Goal: Information Seeking & Learning: Check status

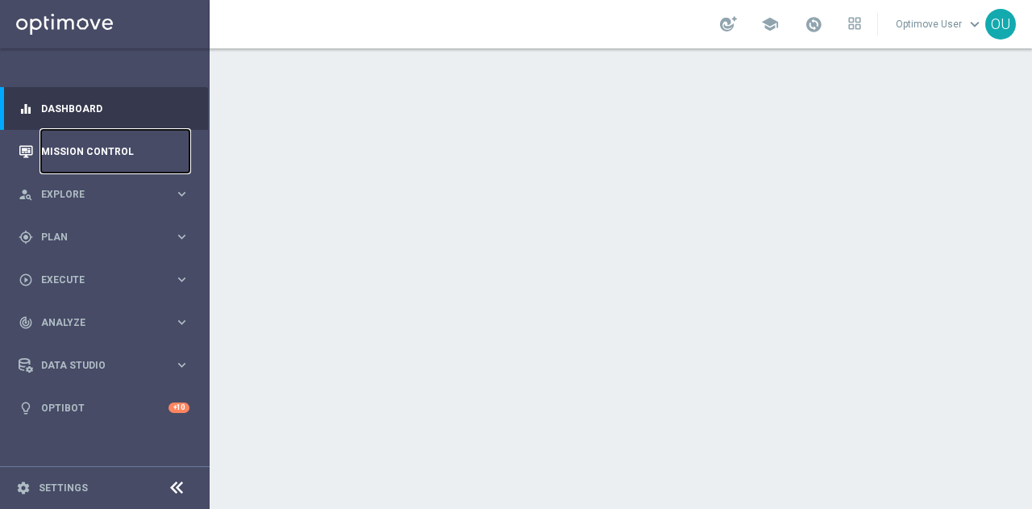
click at [85, 152] on link "Mission Control" at bounding box center [115, 151] width 148 height 43
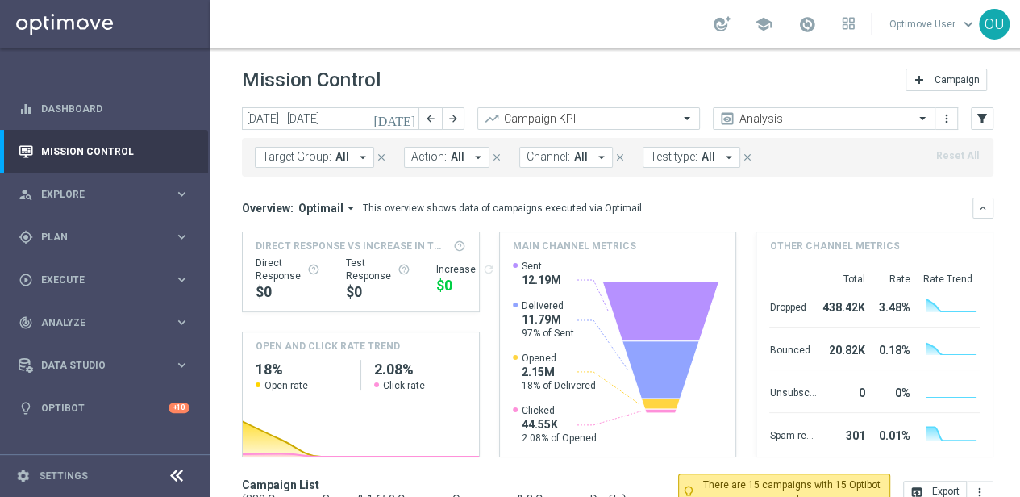
click at [550, 158] on span "Channel:" at bounding box center [549, 157] width 44 height 14
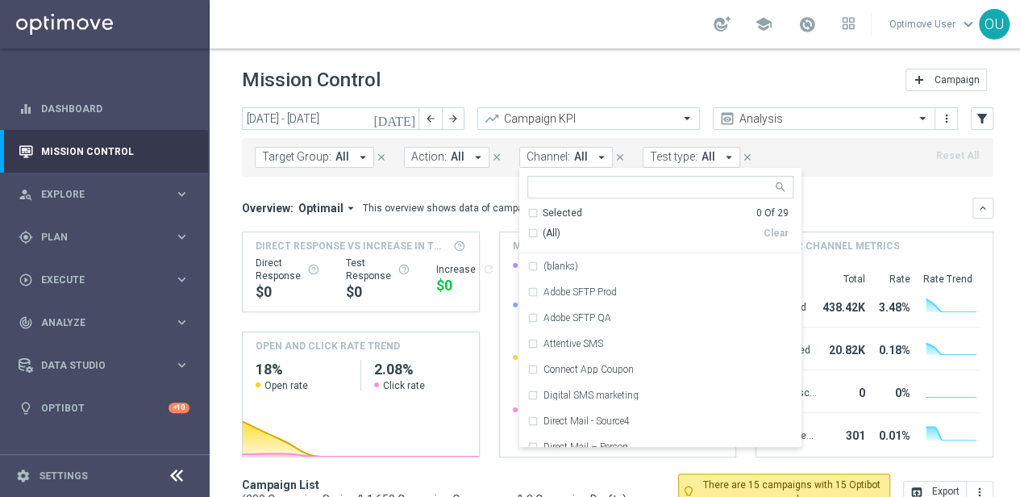
click at [650, 160] on span "Test type:" at bounding box center [674, 157] width 48 height 14
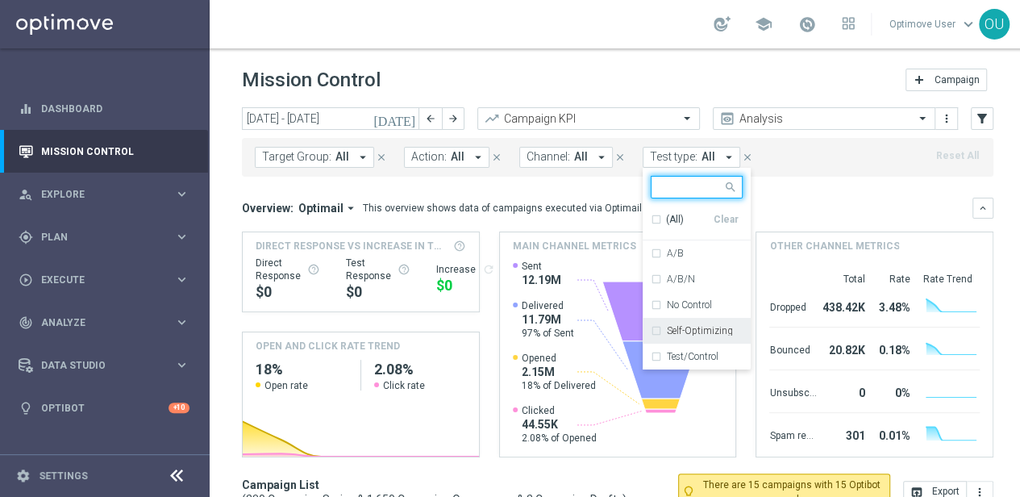
click at [689, 331] on label "Self-Optimizing" at bounding box center [700, 331] width 66 height 10
click at [784, 182] on mini-dashboard "Overview: Optimail arrow_drop_down This overview shows data of campaigns execut…" at bounding box center [618, 325] width 752 height 297
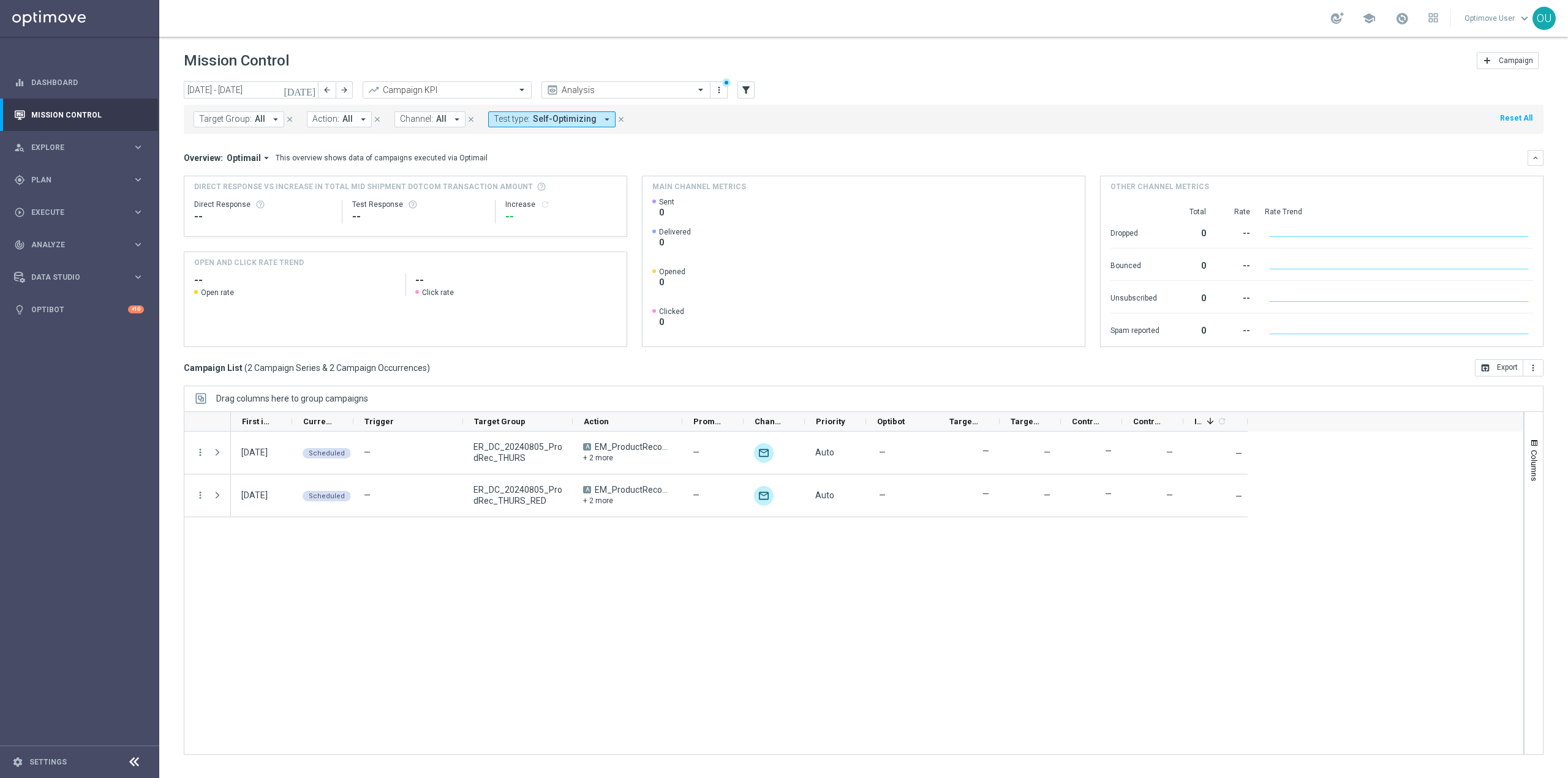
click at [758, 386] on div "14 Aug 2025, Thursday Scheduled — ER_DC_20240805_ProdRec_THURS A EM_ProductReco…" at bounding box center [877, 593] width 1292 height 323
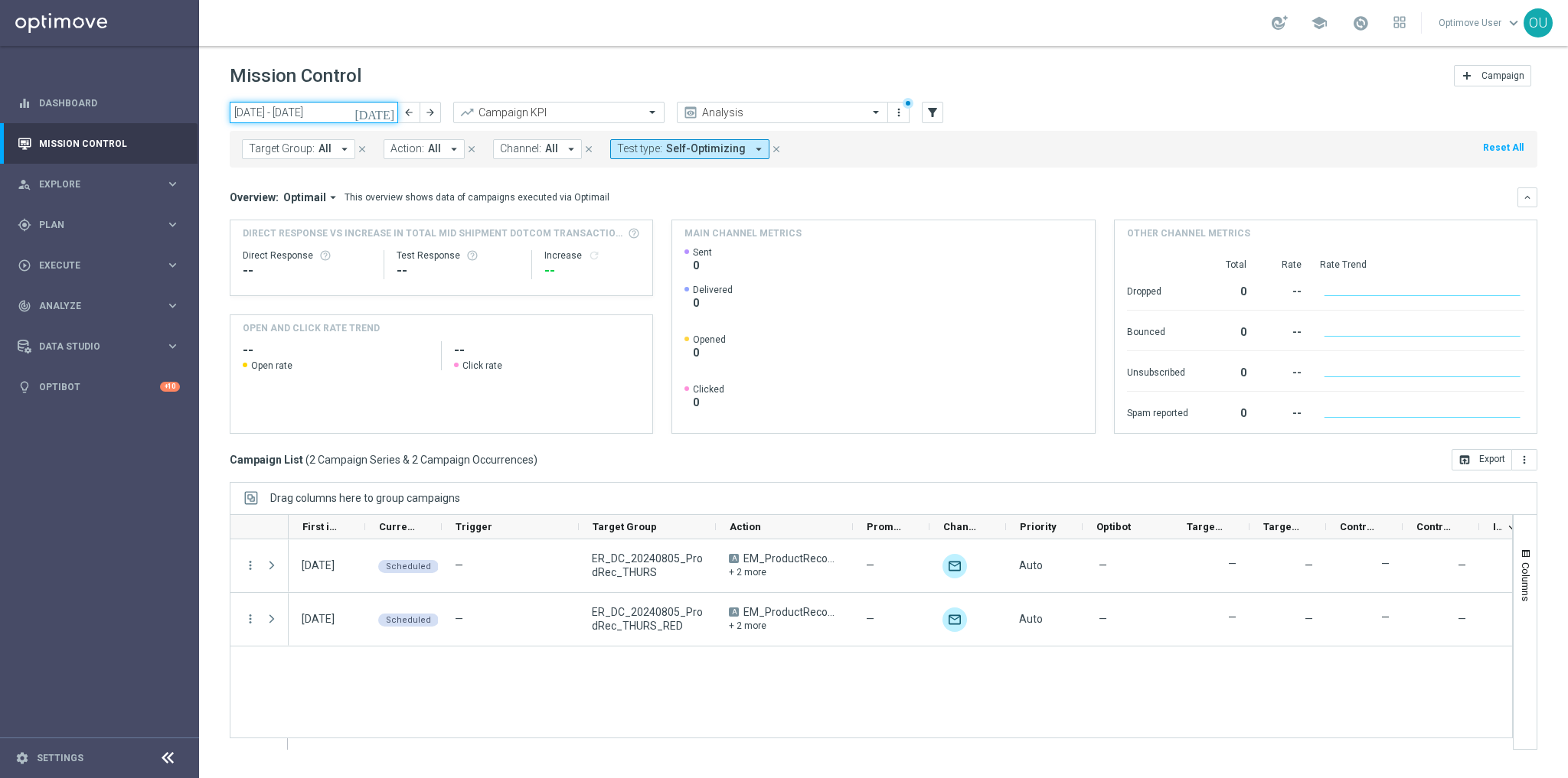
click at [306, 113] on input "11 Aug 2025 - 17 Aug 2025" at bounding box center [313, 112] width 168 height 22
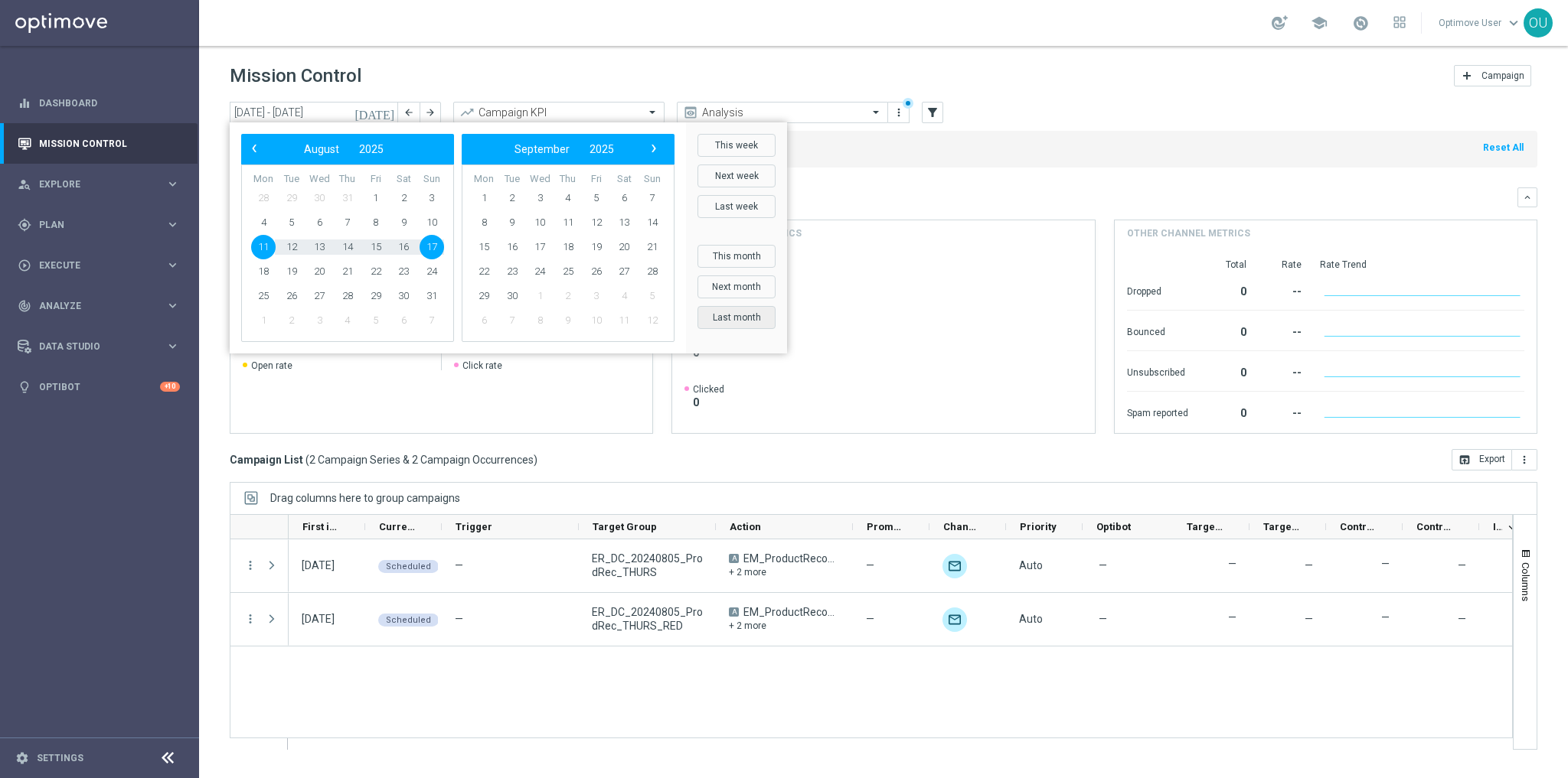
click at [750, 328] on button "Last month" at bounding box center [737, 318] width 78 height 23
type input "01 Jul 2025 - 31 Jul 2025"
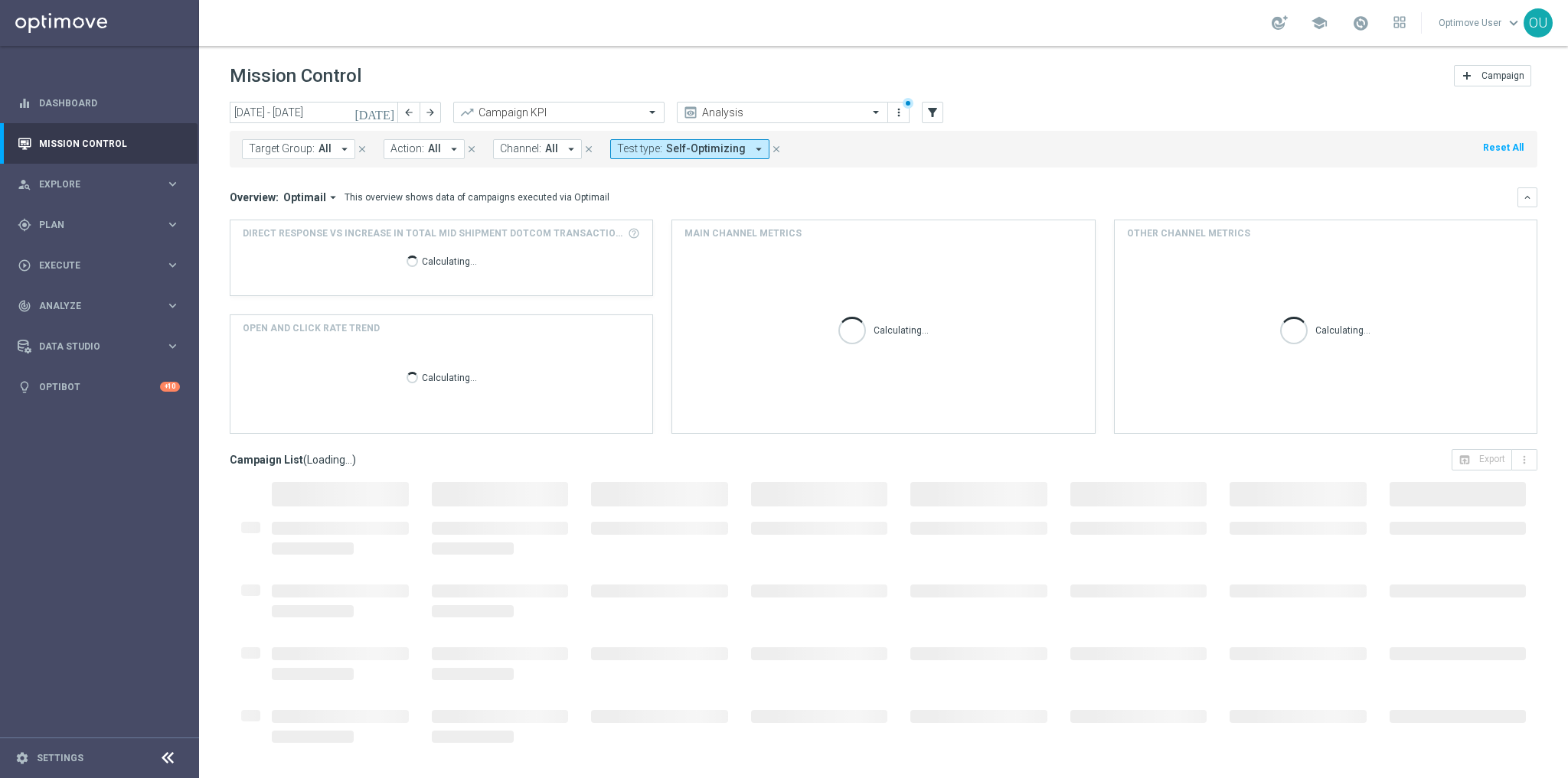
click at [168, 482] on icon at bounding box center [167, 758] width 18 height 18
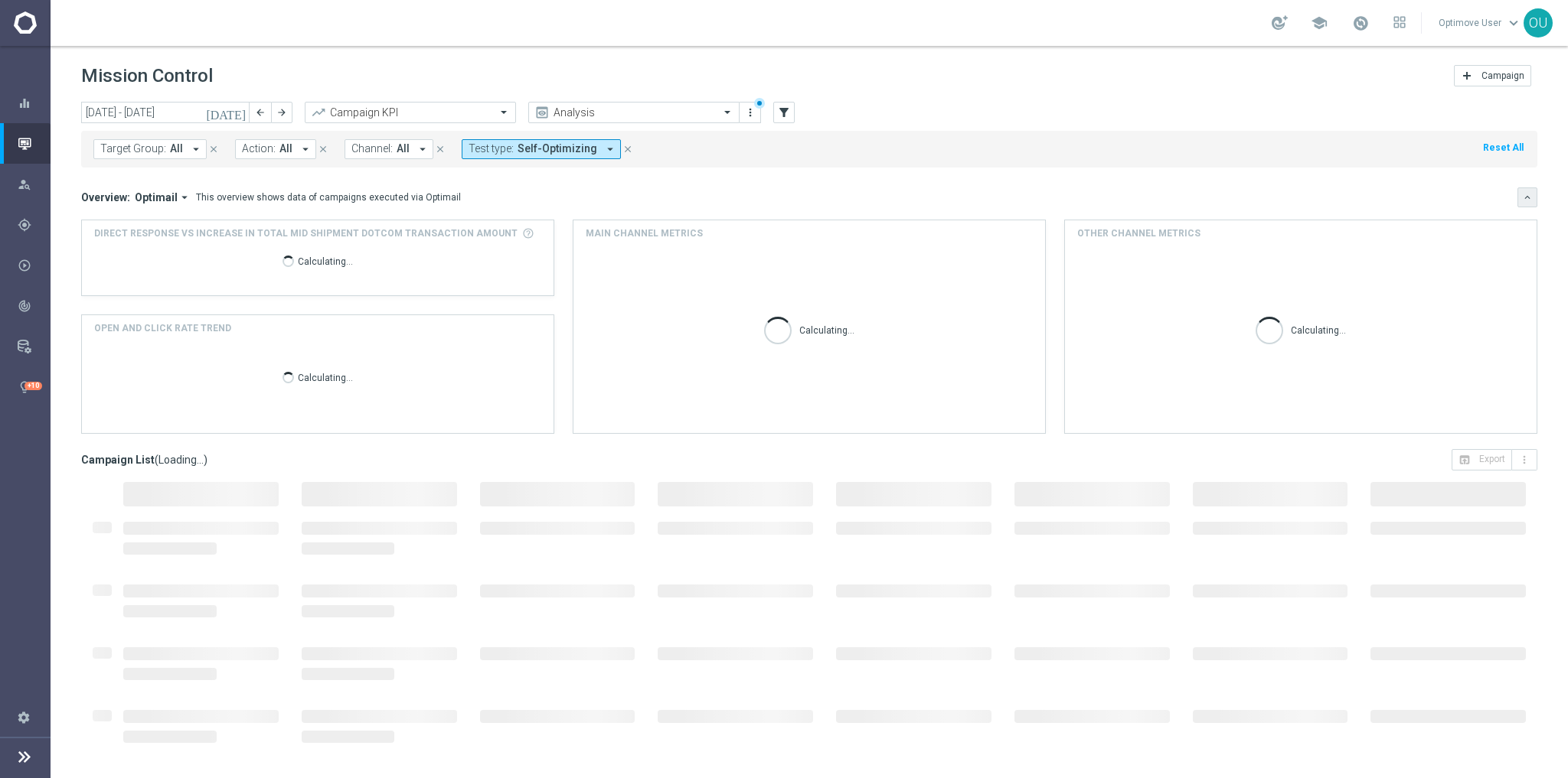
click at [980, 198] on icon "keyboard_arrow_down" at bounding box center [1526, 196] width 10 height 10
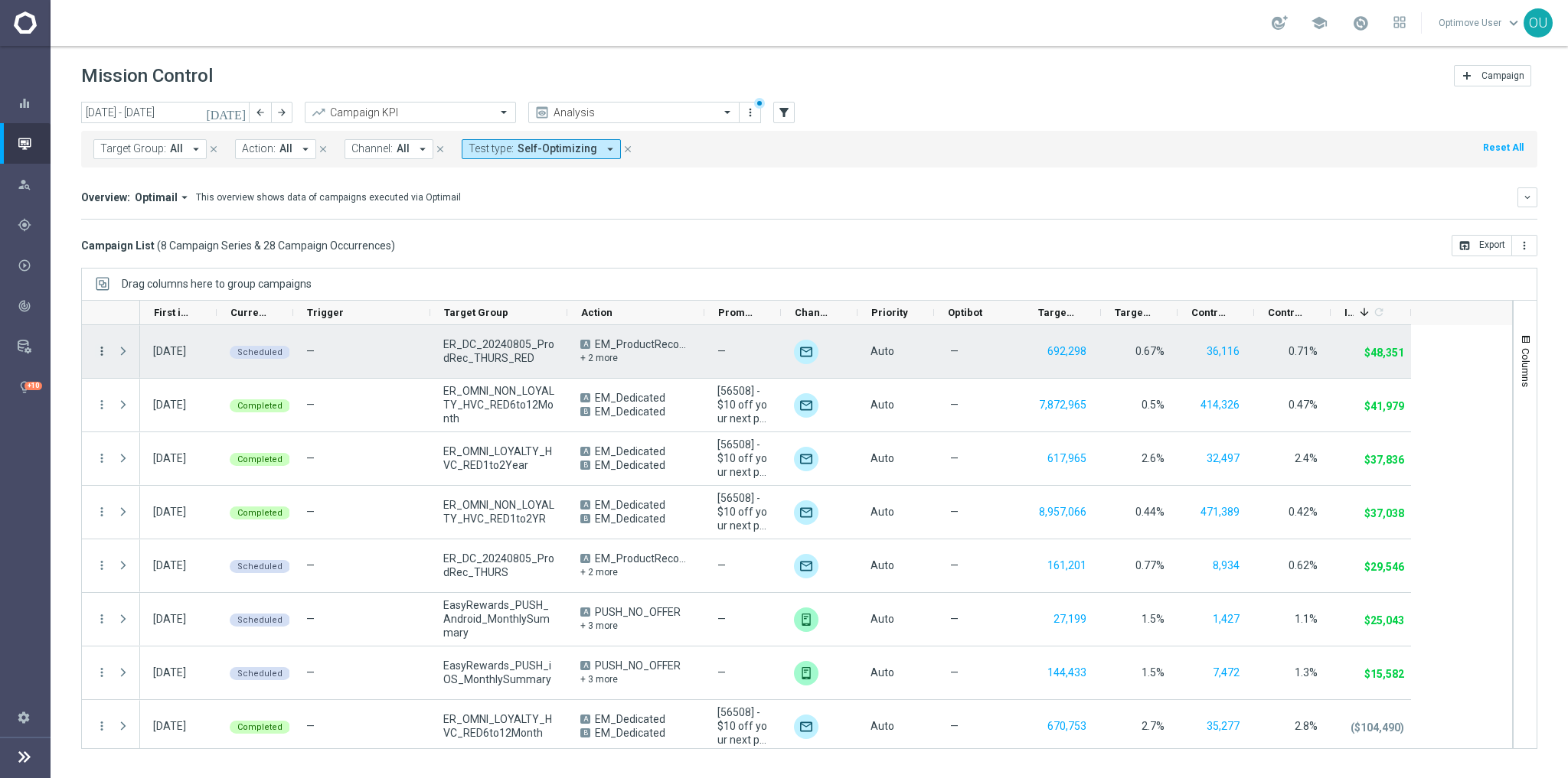
click at [98, 348] on icon "more_vert" at bounding box center [102, 351] width 14 height 14
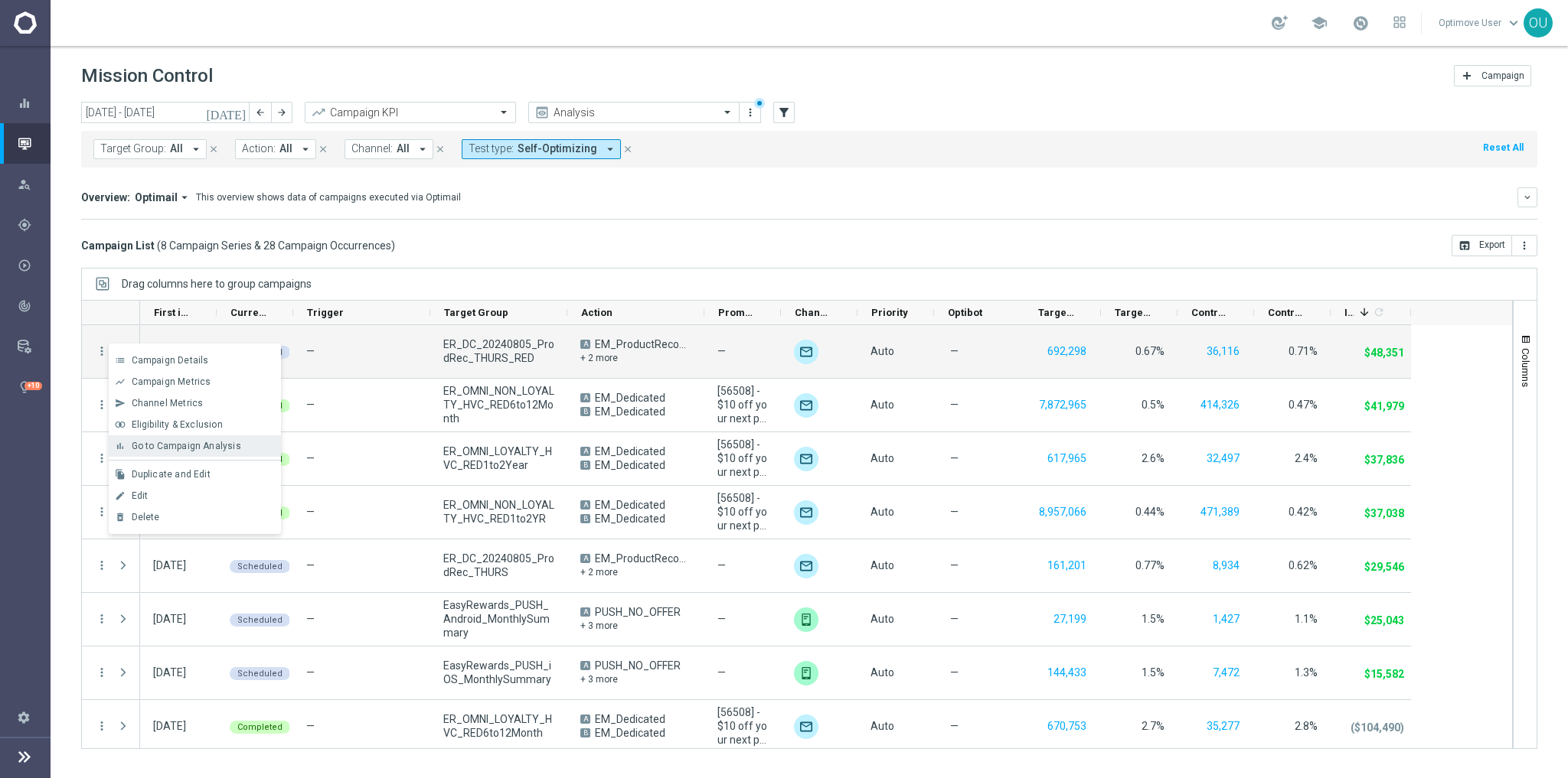
click at [165, 448] on span "Go to Campaign Analysis" at bounding box center [186, 446] width 109 height 10
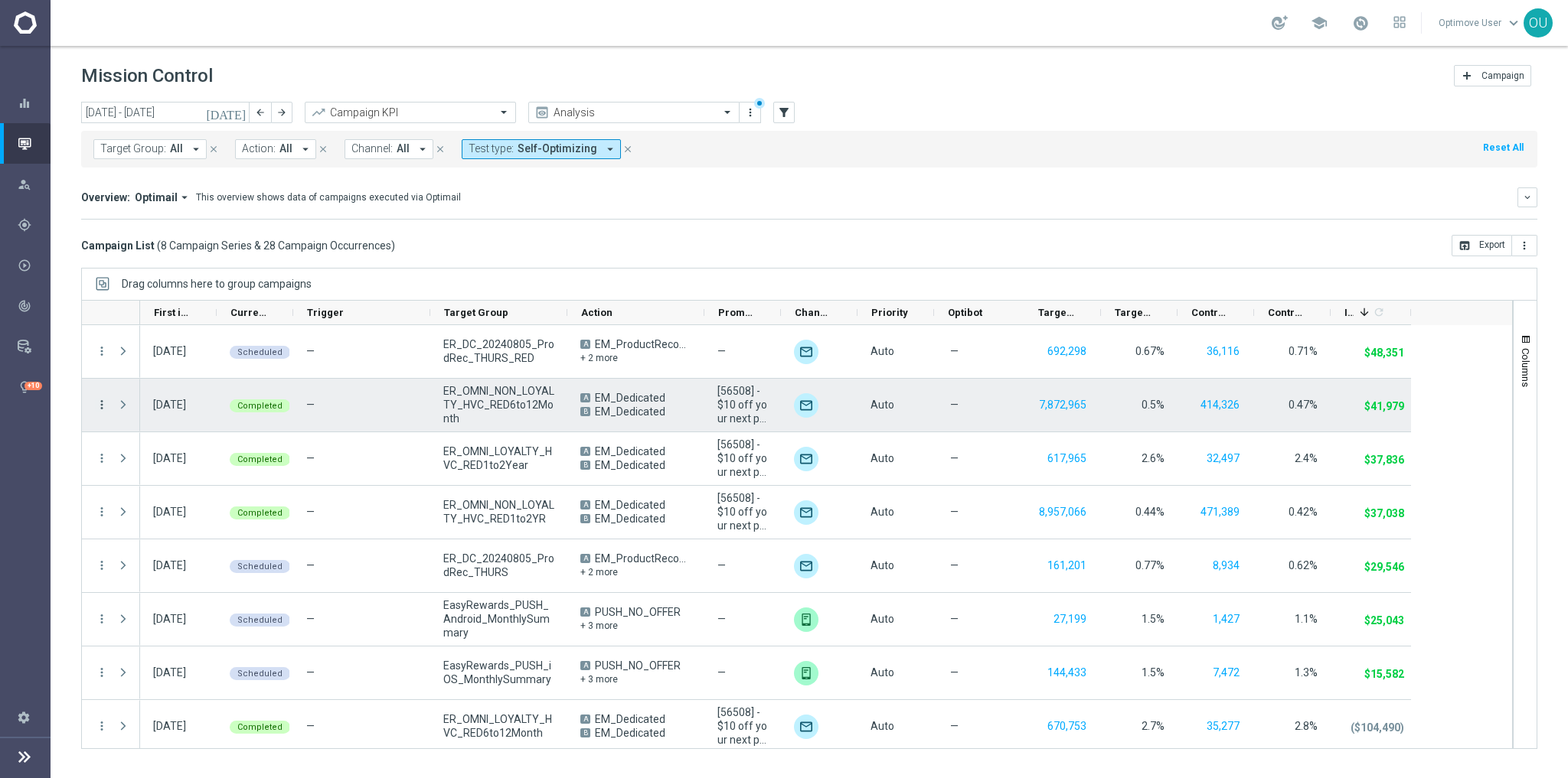
click at [101, 403] on icon "more_vert" at bounding box center [102, 404] width 14 height 14
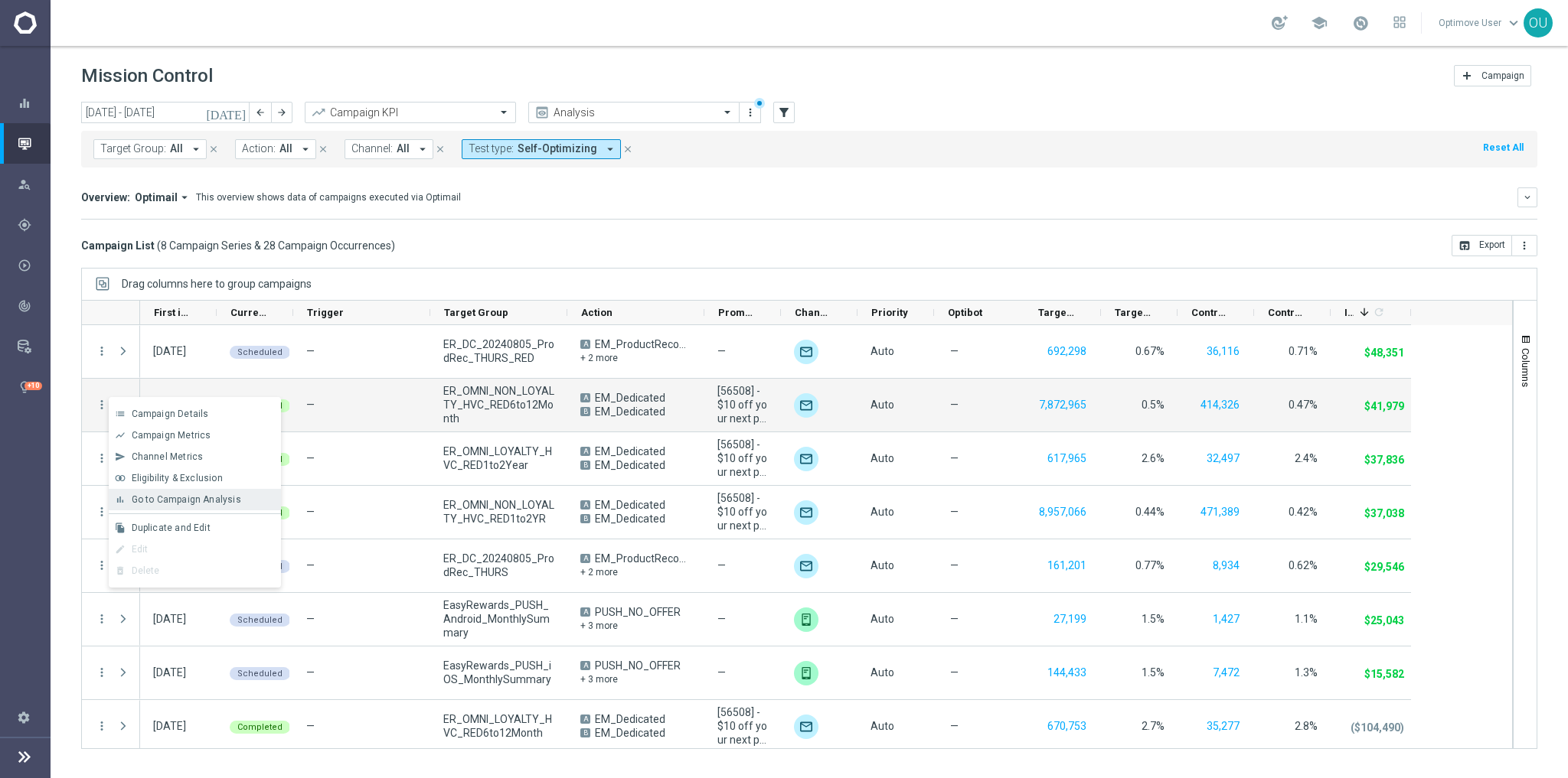
click at [162, 482] on span "Go to Campaign Analysis" at bounding box center [186, 499] width 109 height 10
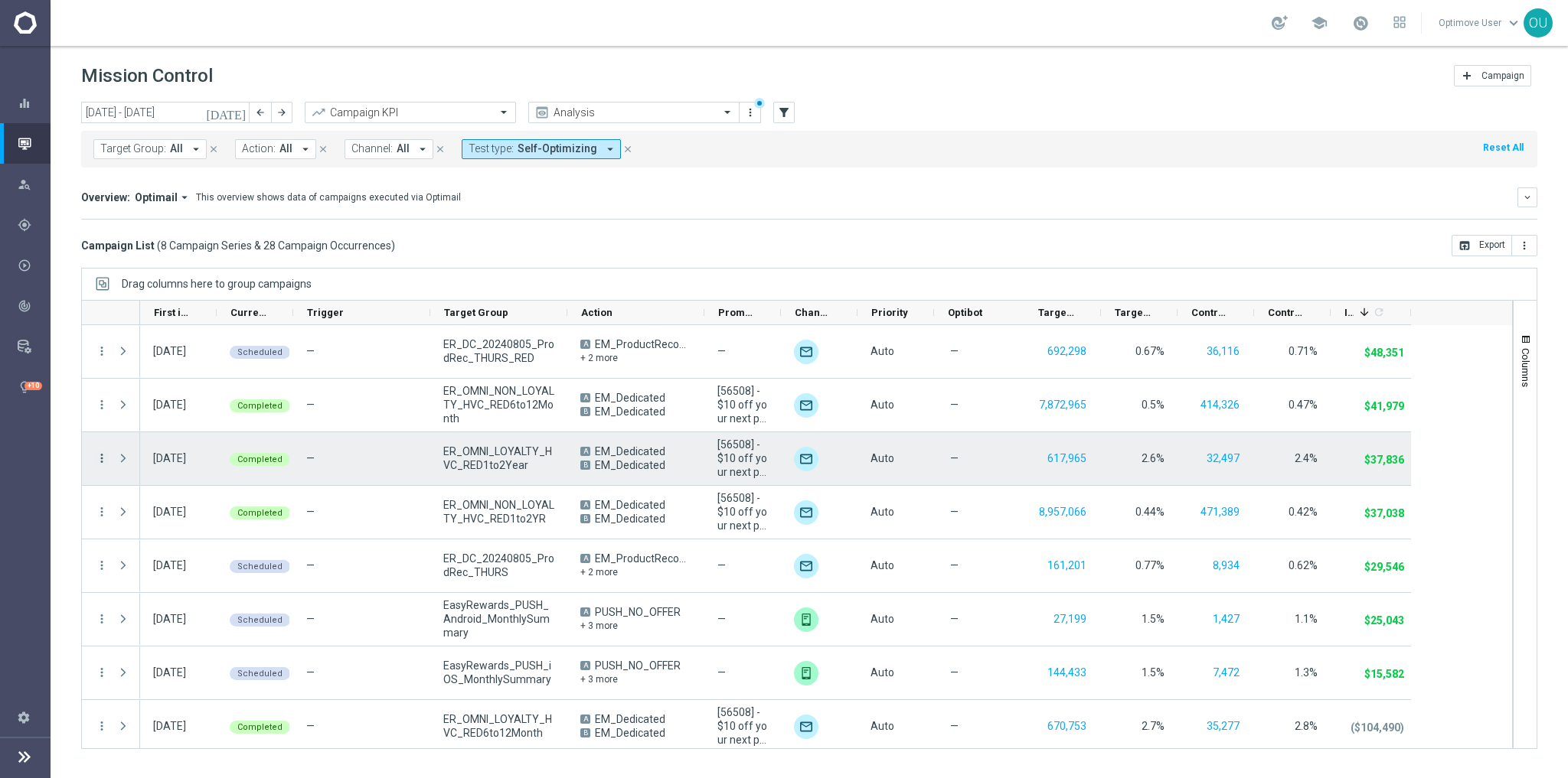
click at [104, 461] on icon "more_vert" at bounding box center [102, 458] width 14 height 14
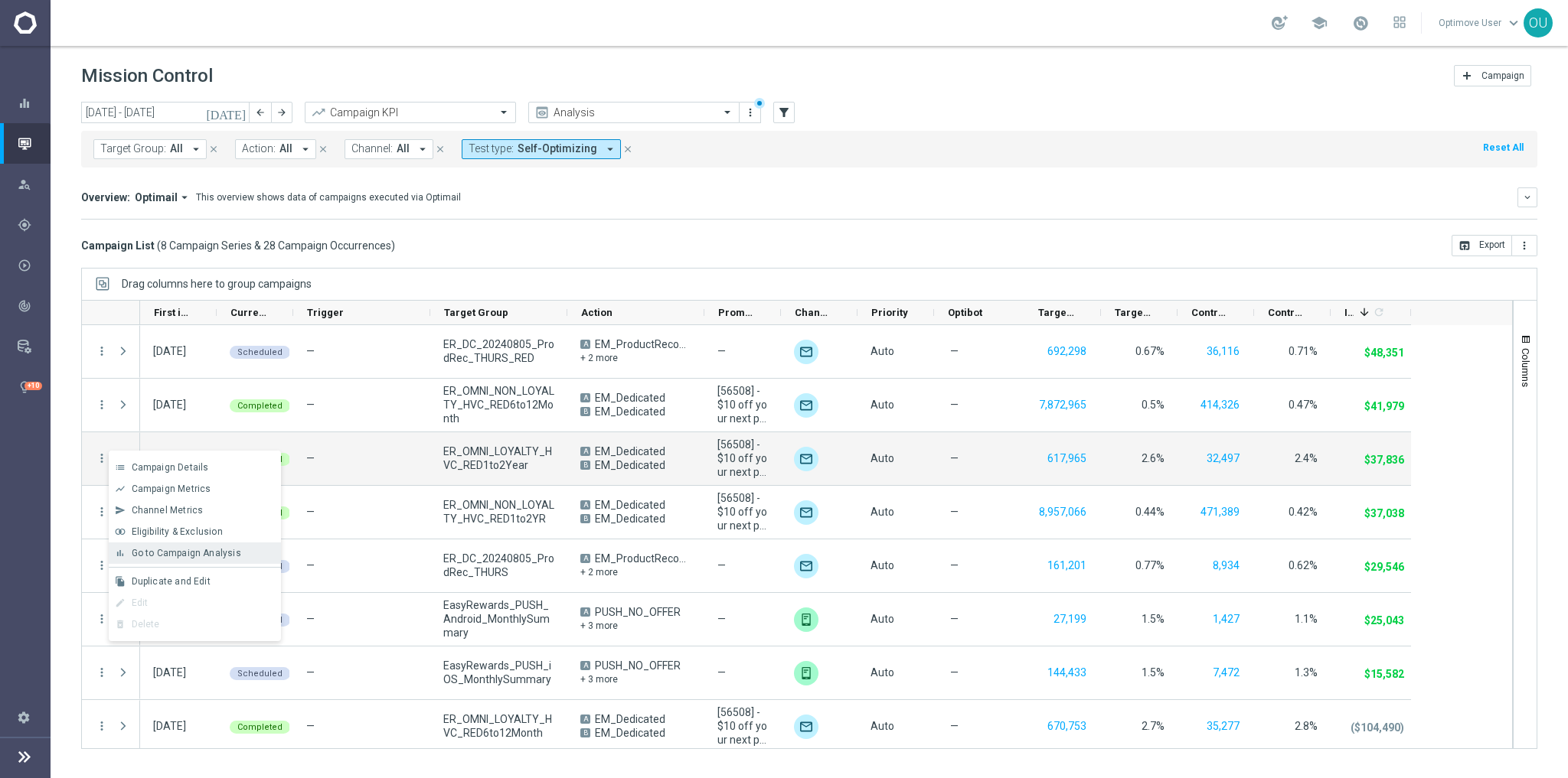
click at [191, 482] on span "Go to Campaign Analysis" at bounding box center [186, 552] width 109 height 10
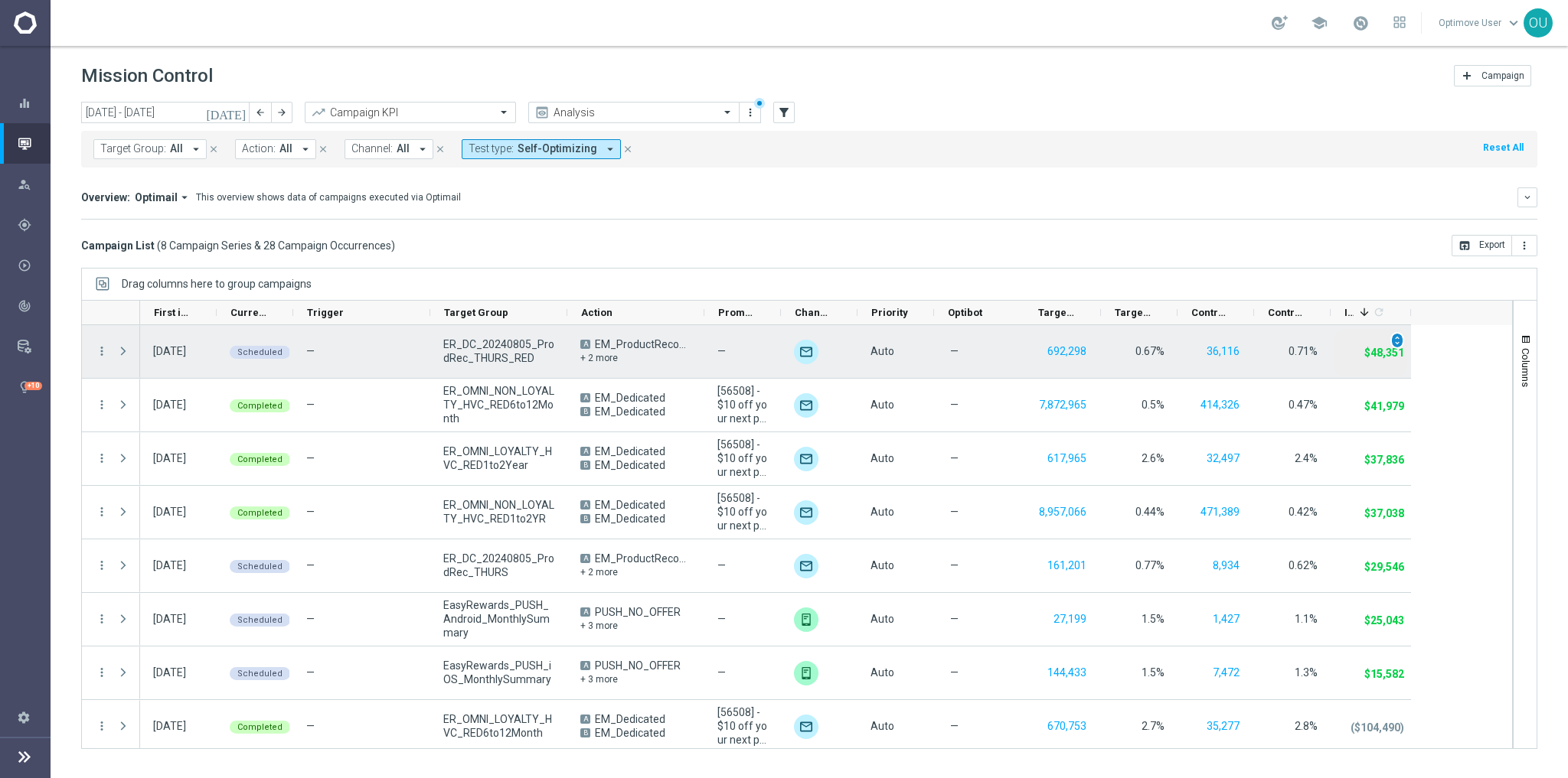
click at [980, 338] on span "unfold_more" at bounding box center [1396, 340] width 10 height 10
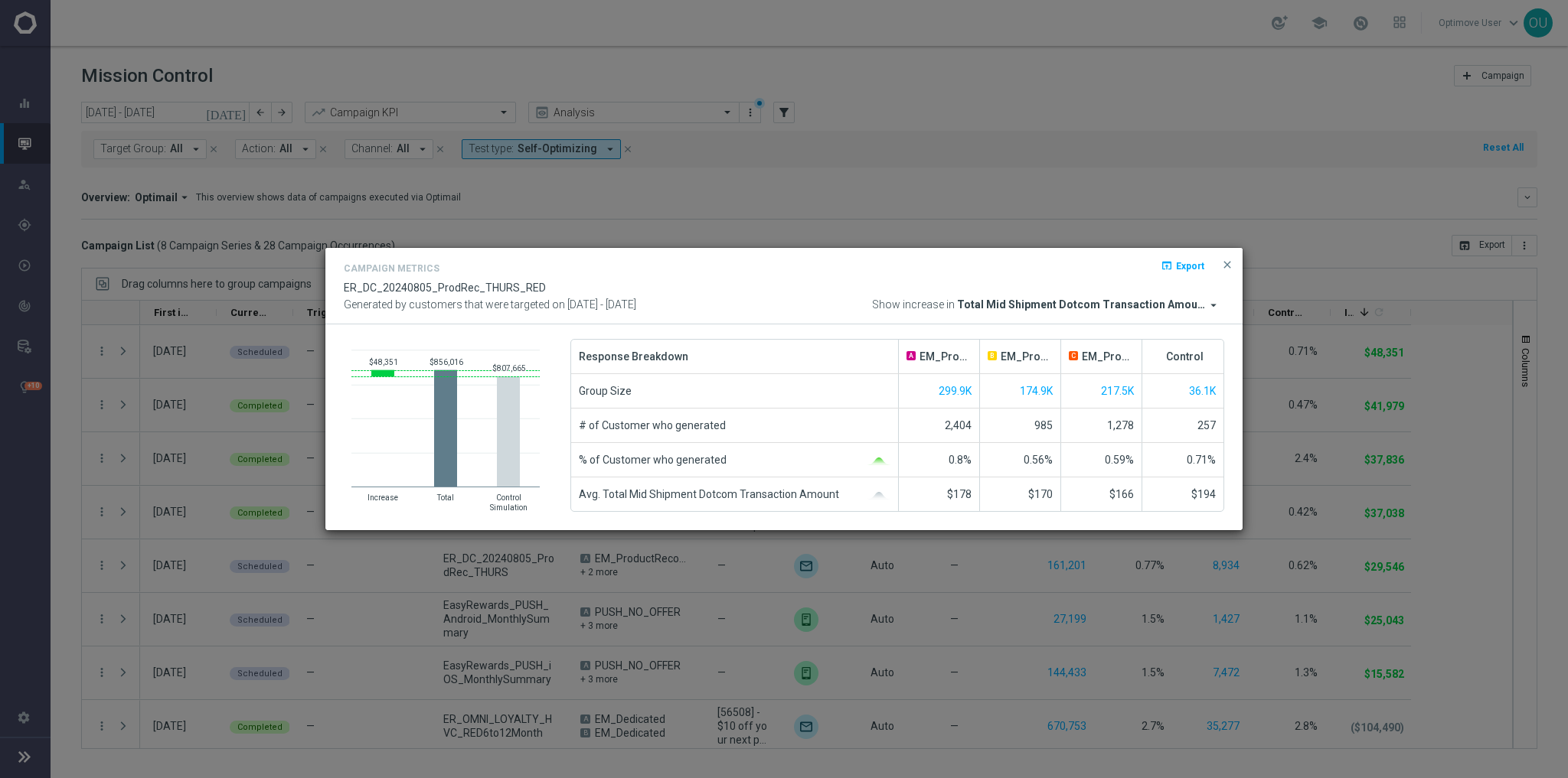
click at [980, 301] on span "Total Mid Shipment Dotcom Transaction Amount" at bounding box center [1081, 306] width 250 height 14
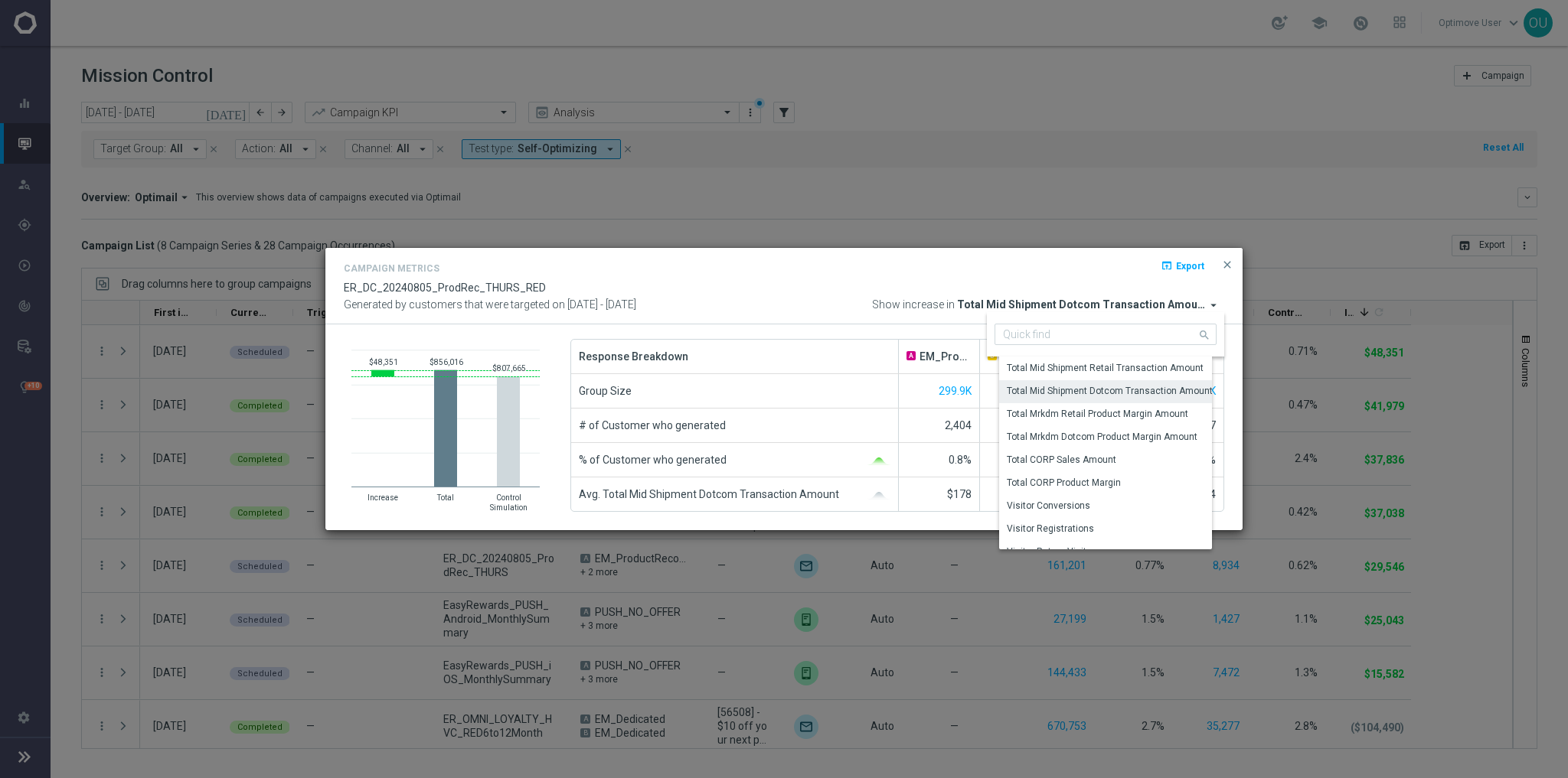
click at [980, 270] on div "Campaign Metrics open_in_browser Export" at bounding box center [783, 269] width 880 height 22
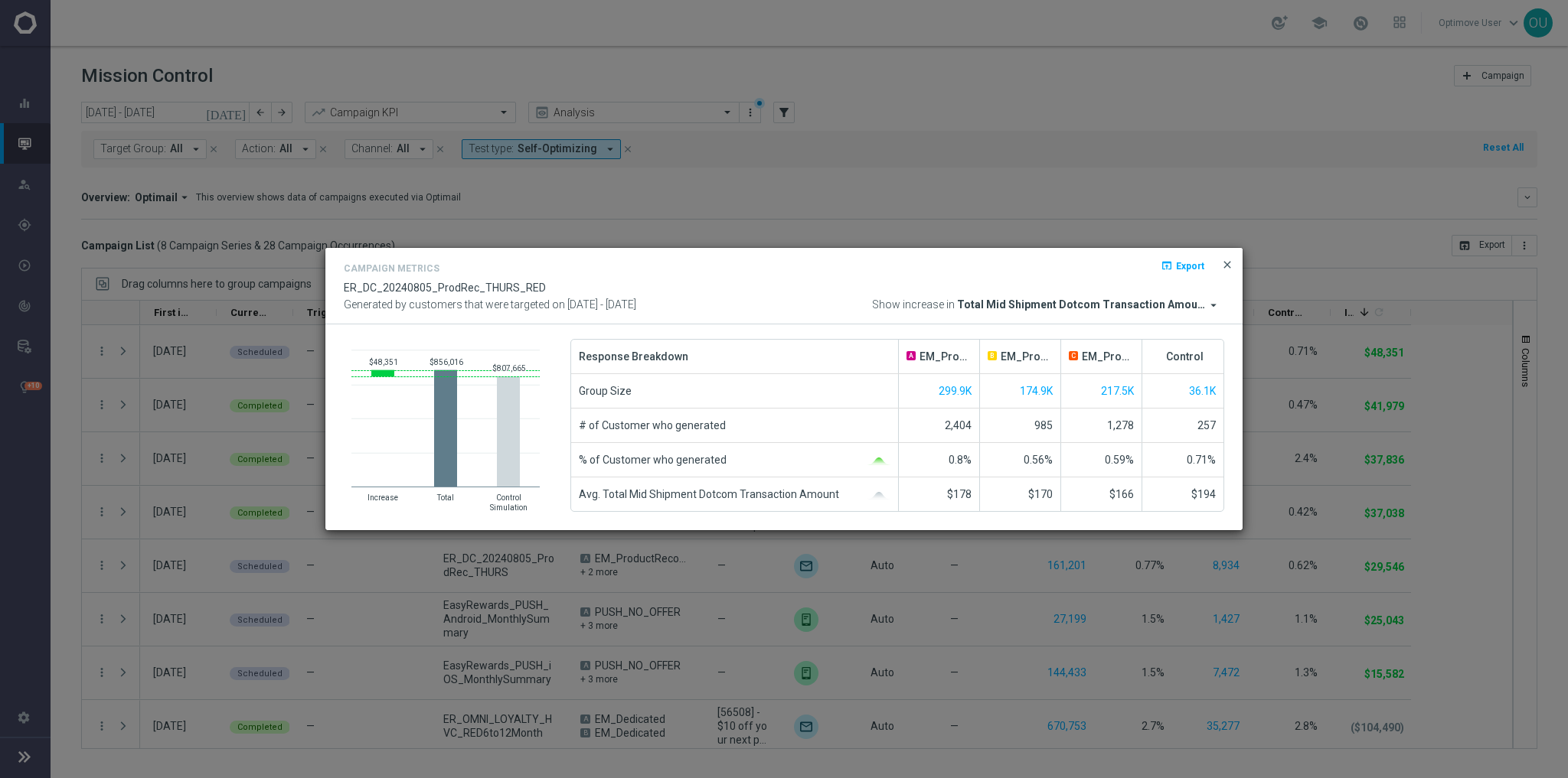
click at [980, 266] on span "close" at bounding box center [1226, 265] width 12 height 12
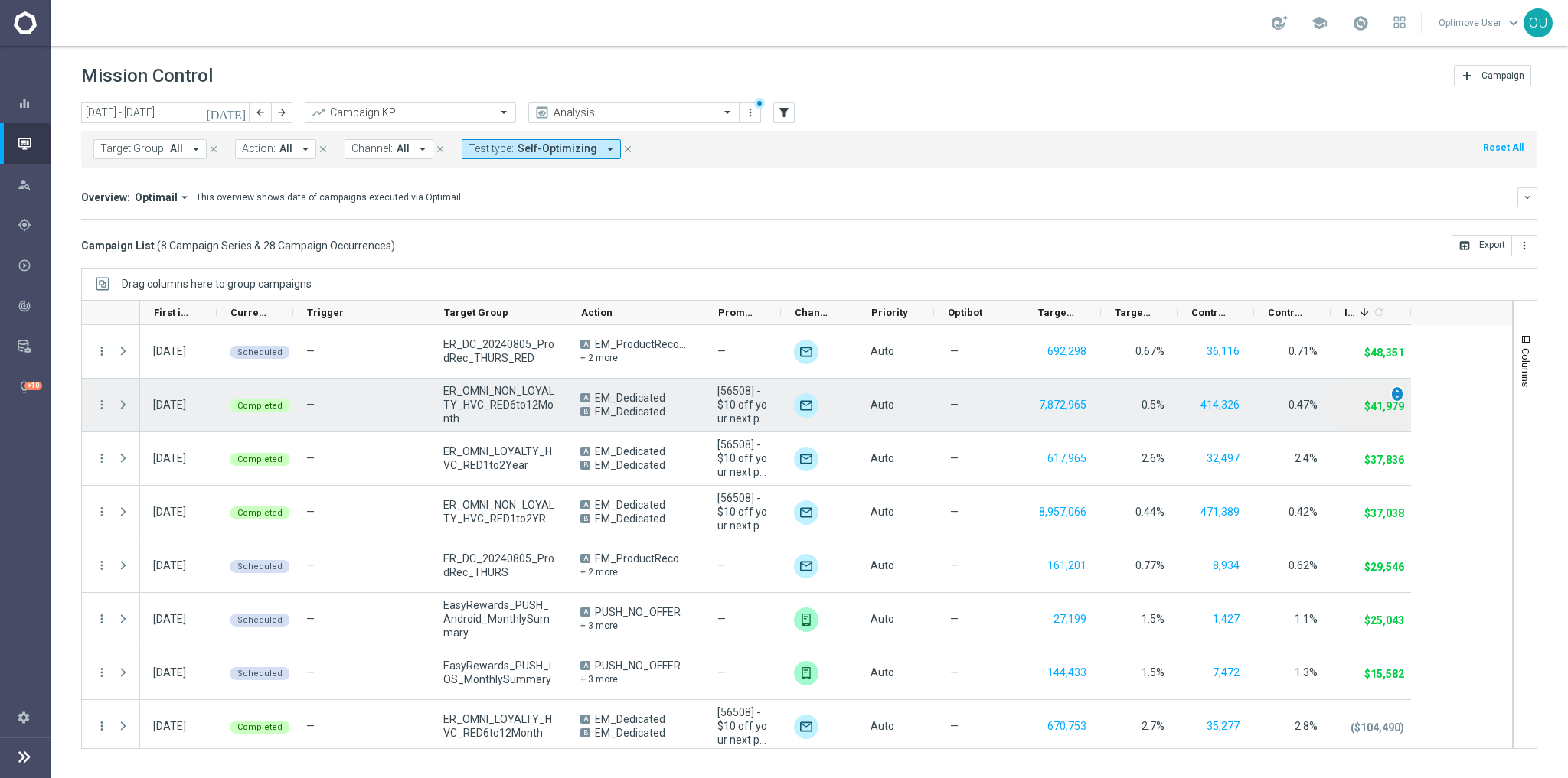
click at [980, 395] on span "unfold_more" at bounding box center [1396, 394] width 10 height 10
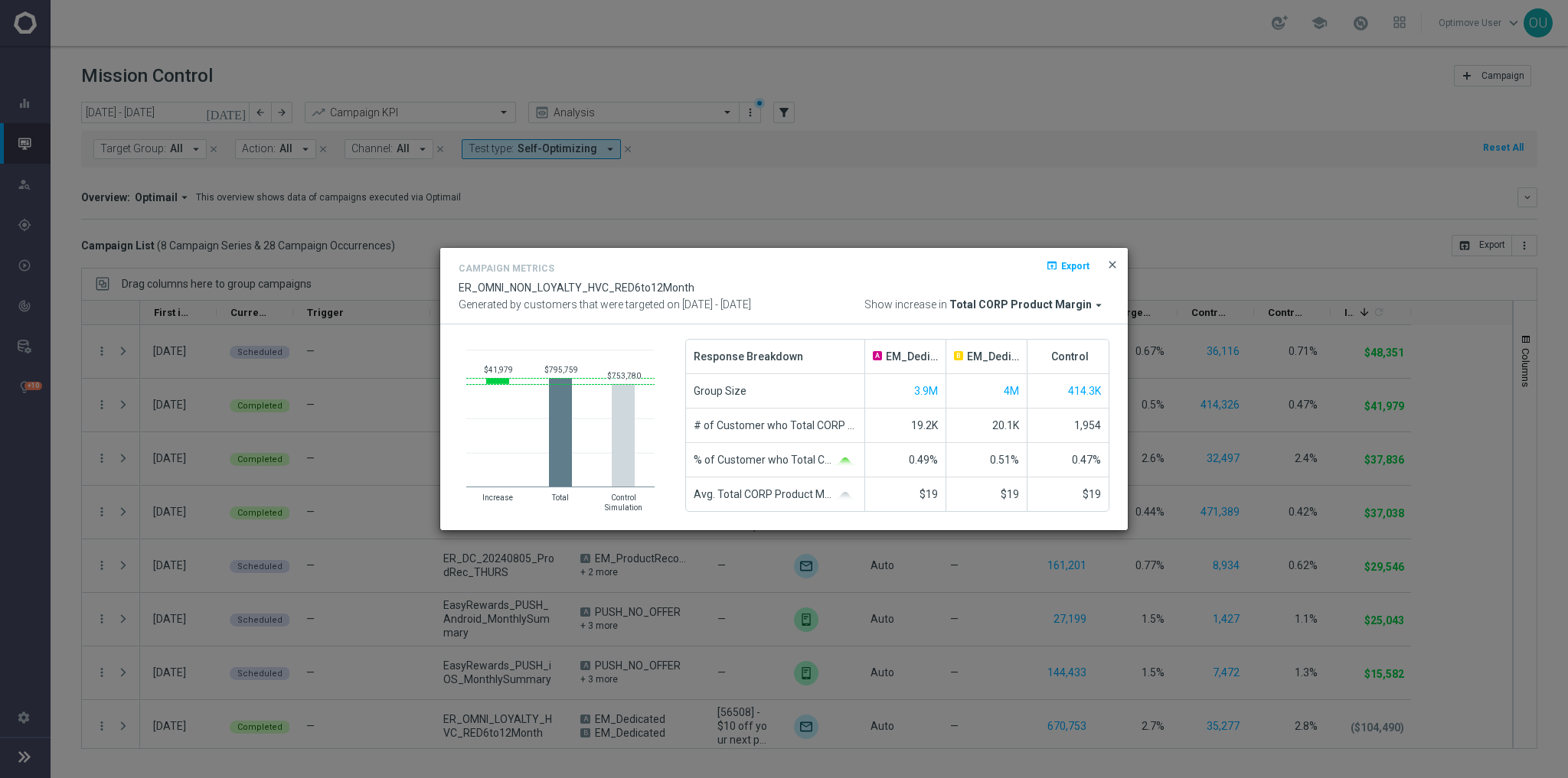
click at [980, 270] on span "close" at bounding box center [1111, 265] width 12 height 12
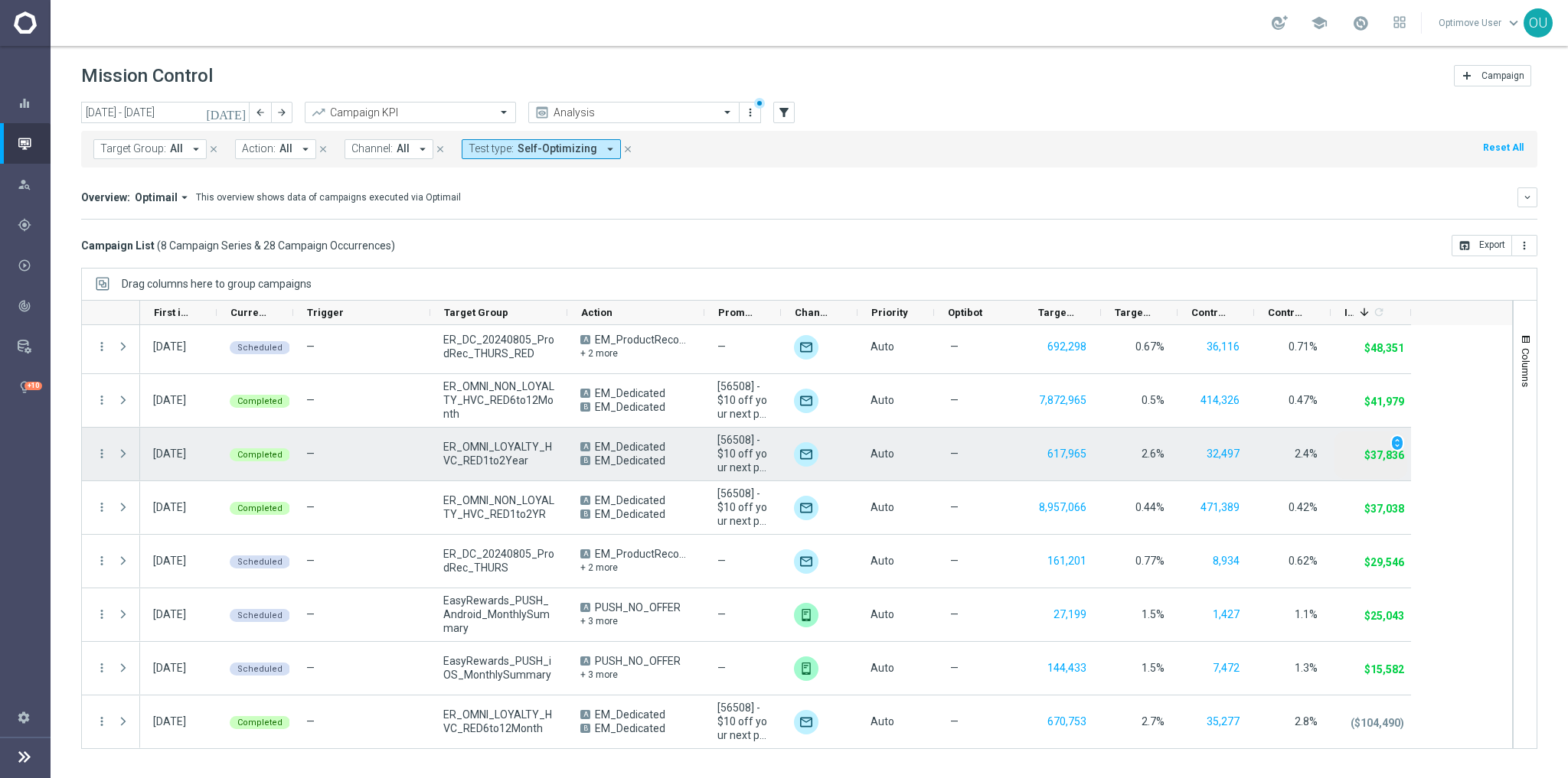
scroll to position [5, 0]
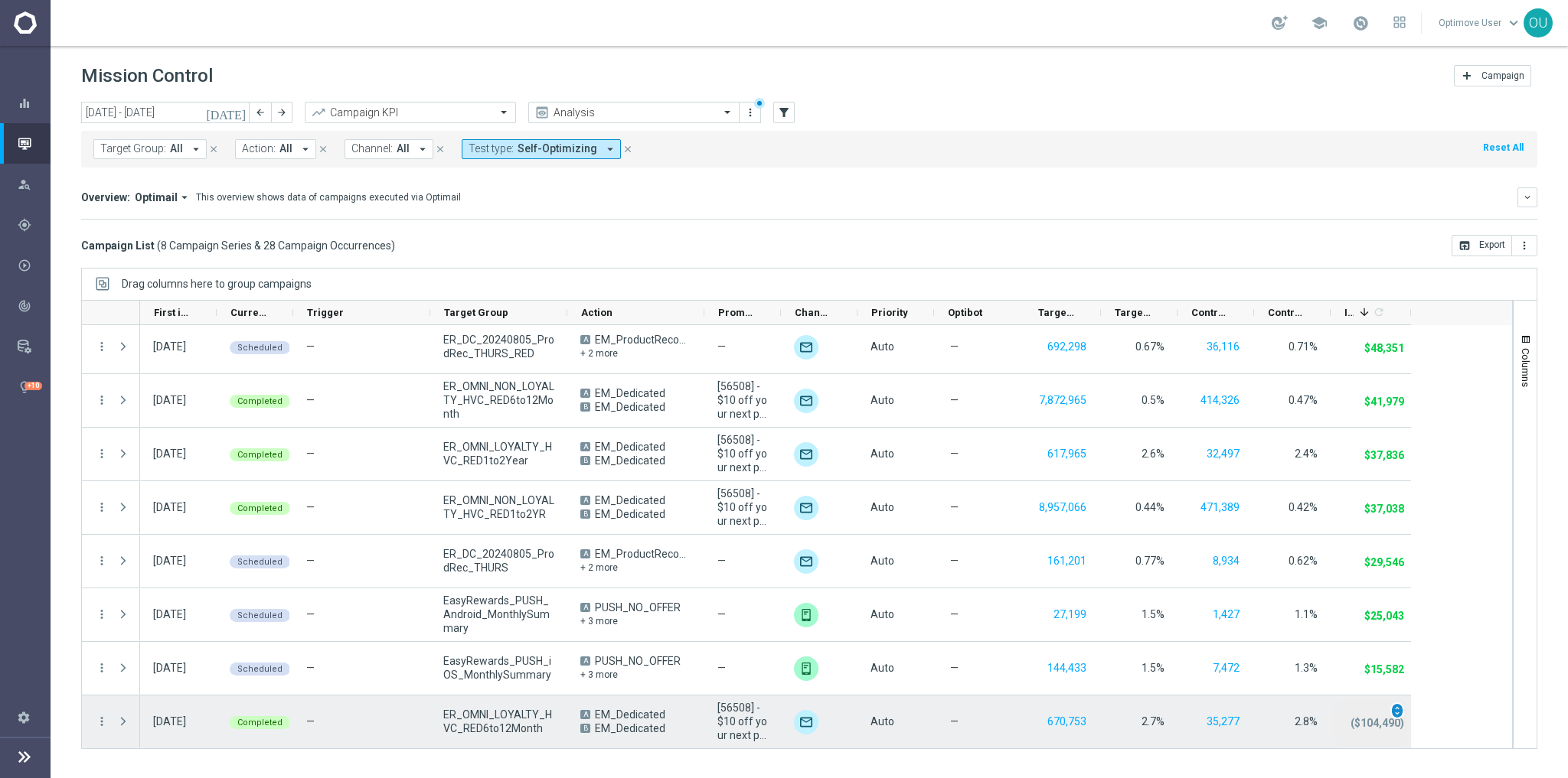
click at [980, 482] on span "unfold_more" at bounding box center [1396, 711] width 10 height 10
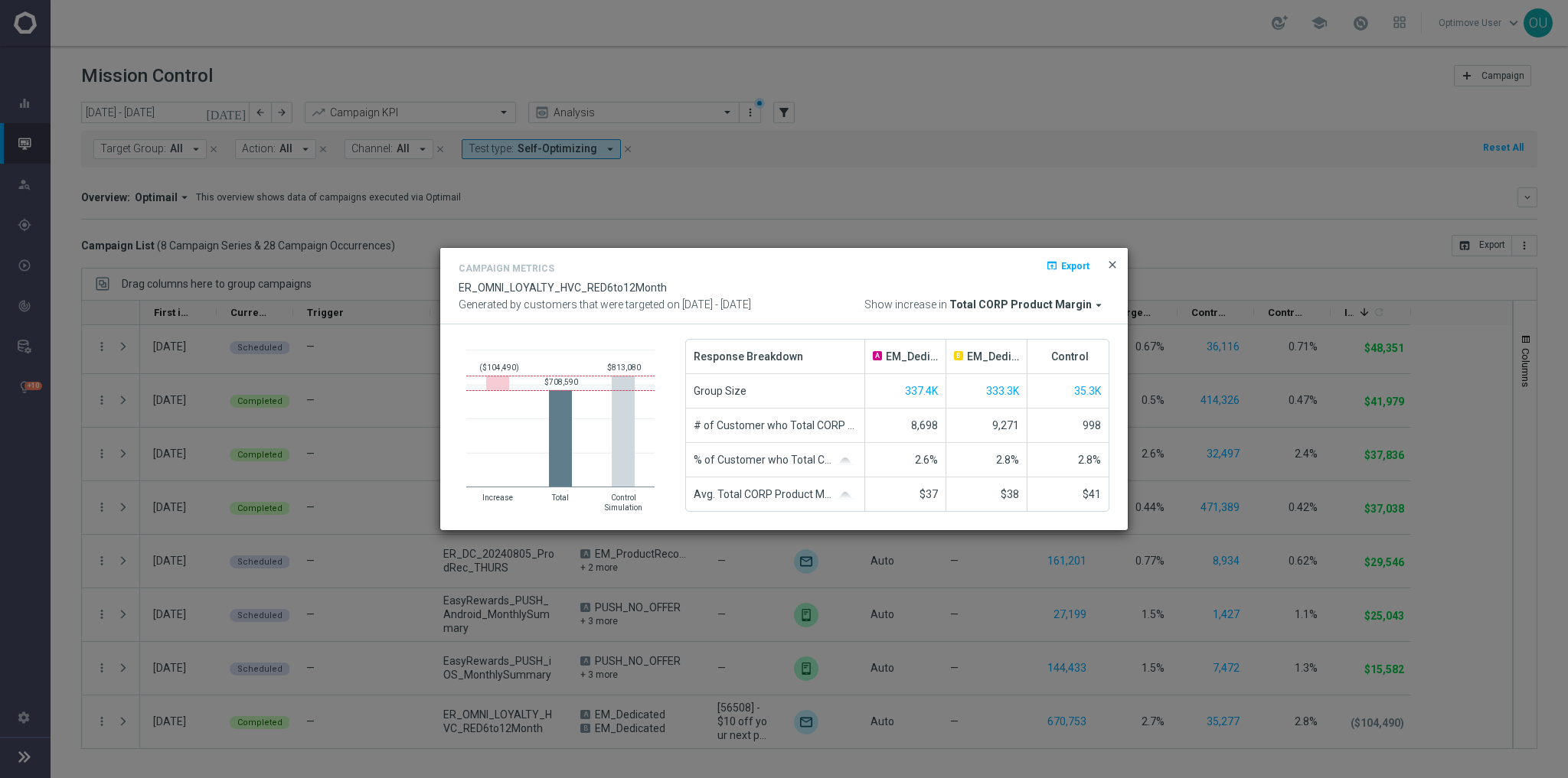
click at [980, 263] on span "close" at bounding box center [1111, 265] width 12 height 12
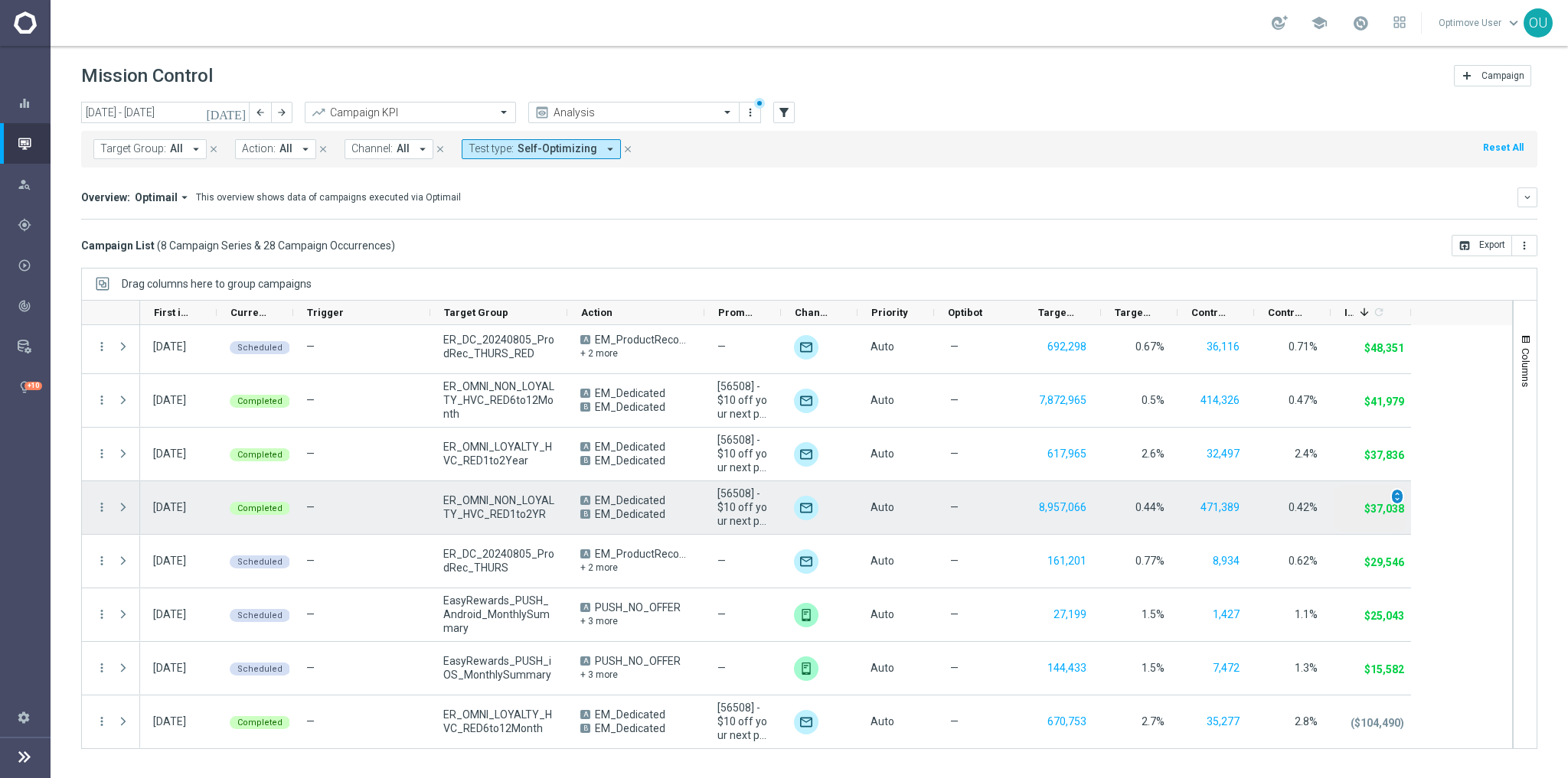
click at [980, 482] on span "unfold_more" at bounding box center [1396, 496] width 10 height 10
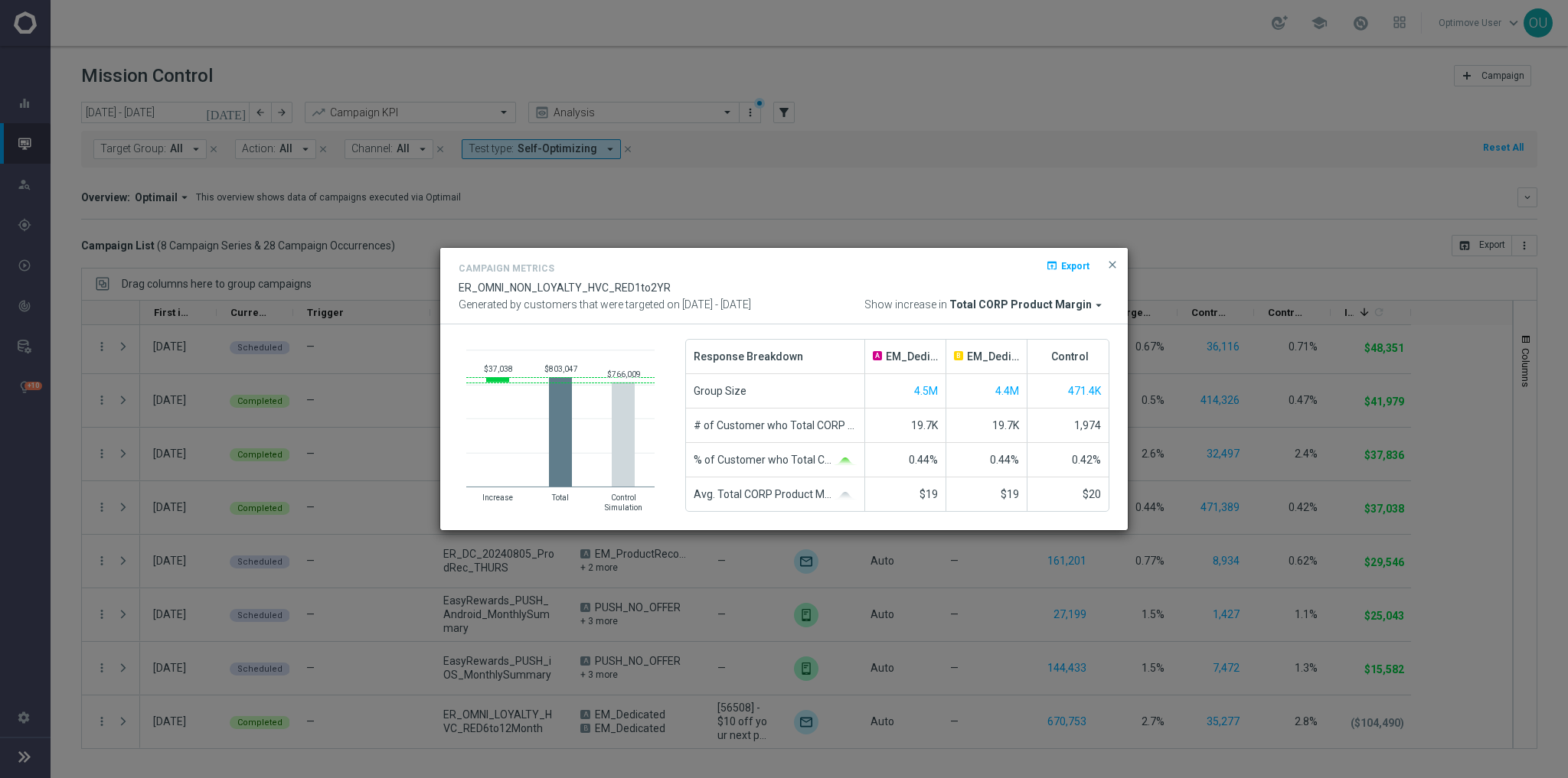
click at [980, 424] on modal-container "Campaign Metrics open_in_browser Export ER_OMNI_NON_LOYALTY_HVC_RED1to2YR Gener…" at bounding box center [784, 389] width 1568 height 778
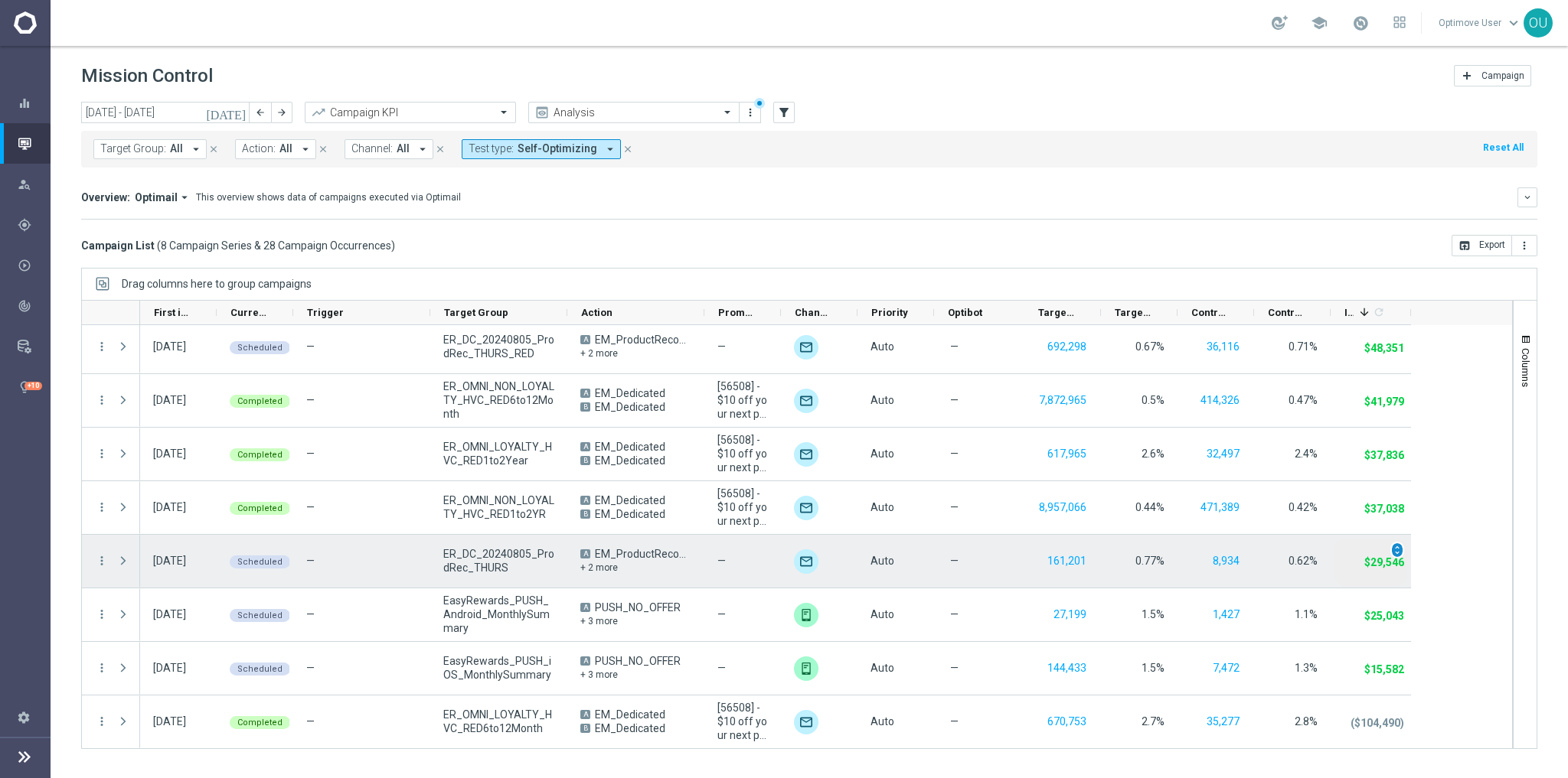
click at [980, 482] on span "unfold_more" at bounding box center [1396, 549] width 10 height 10
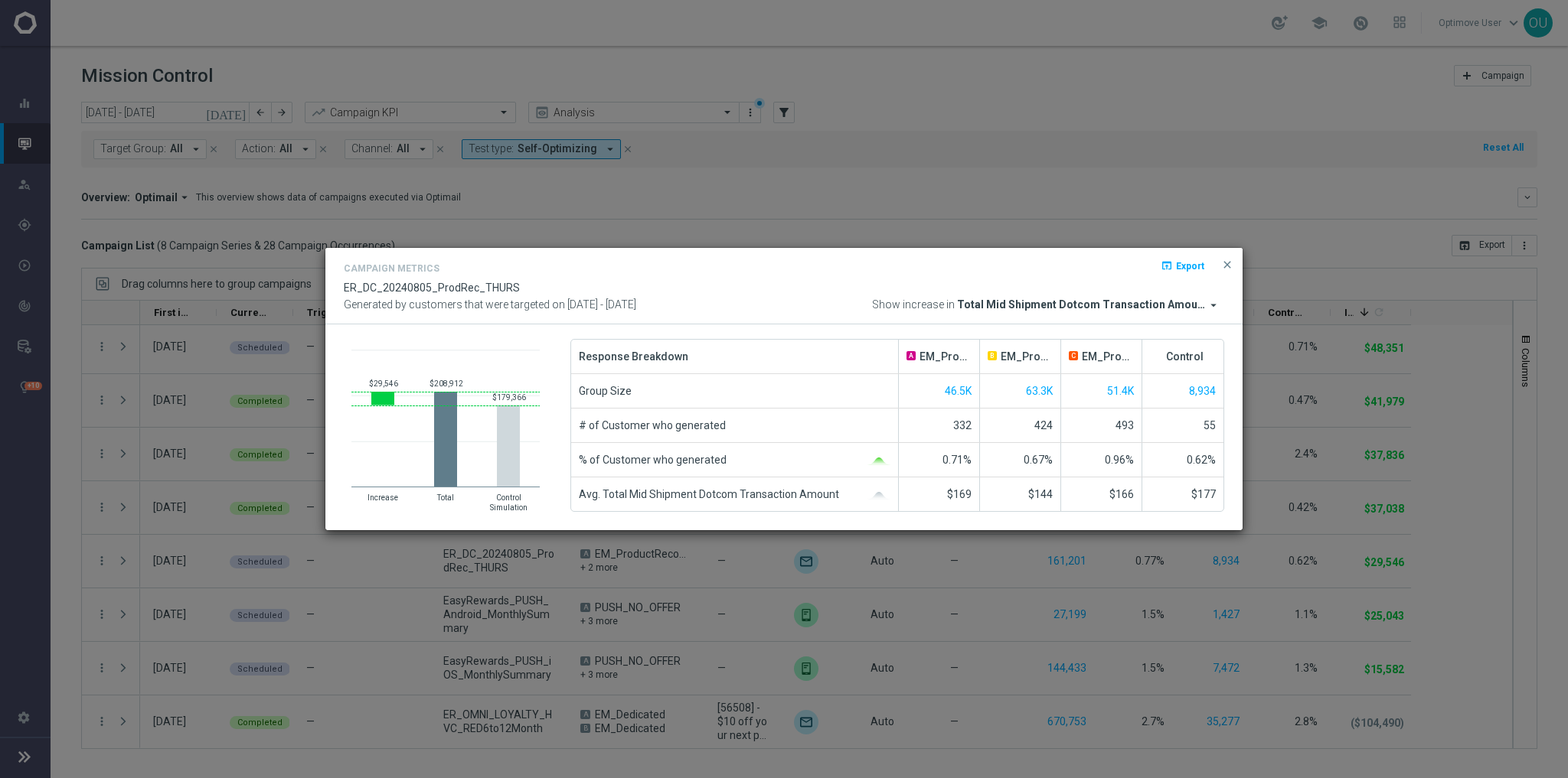
click at [980, 444] on modal-container "Campaign Metrics open_in_browser Export ER_DC_20240805_ProdRec_THURS Generated …" at bounding box center [784, 389] width 1568 height 778
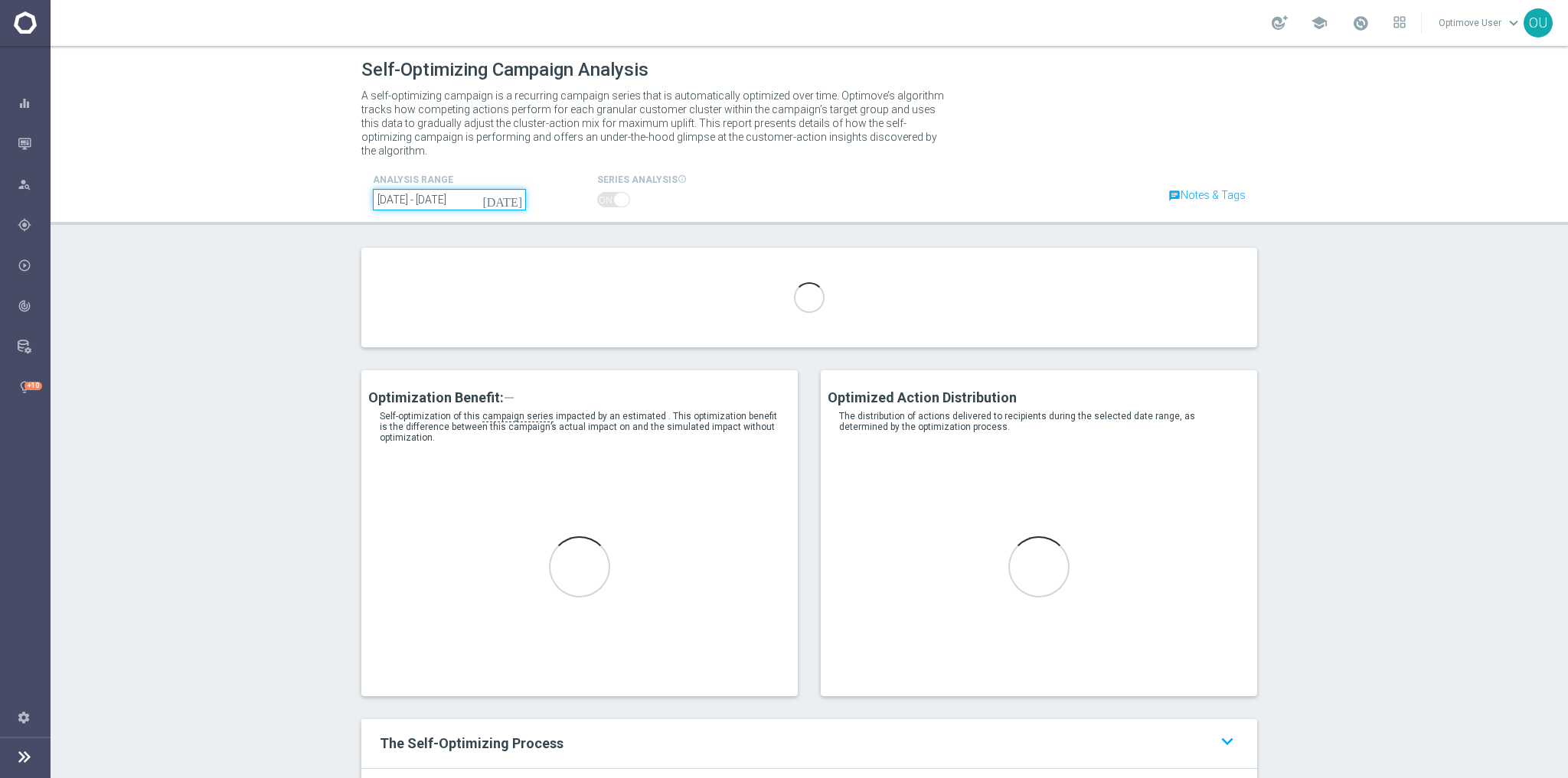
click at [422, 189] on input "12 Jun 2025 - 07 Aug 2025" at bounding box center [449, 199] width 153 height 22
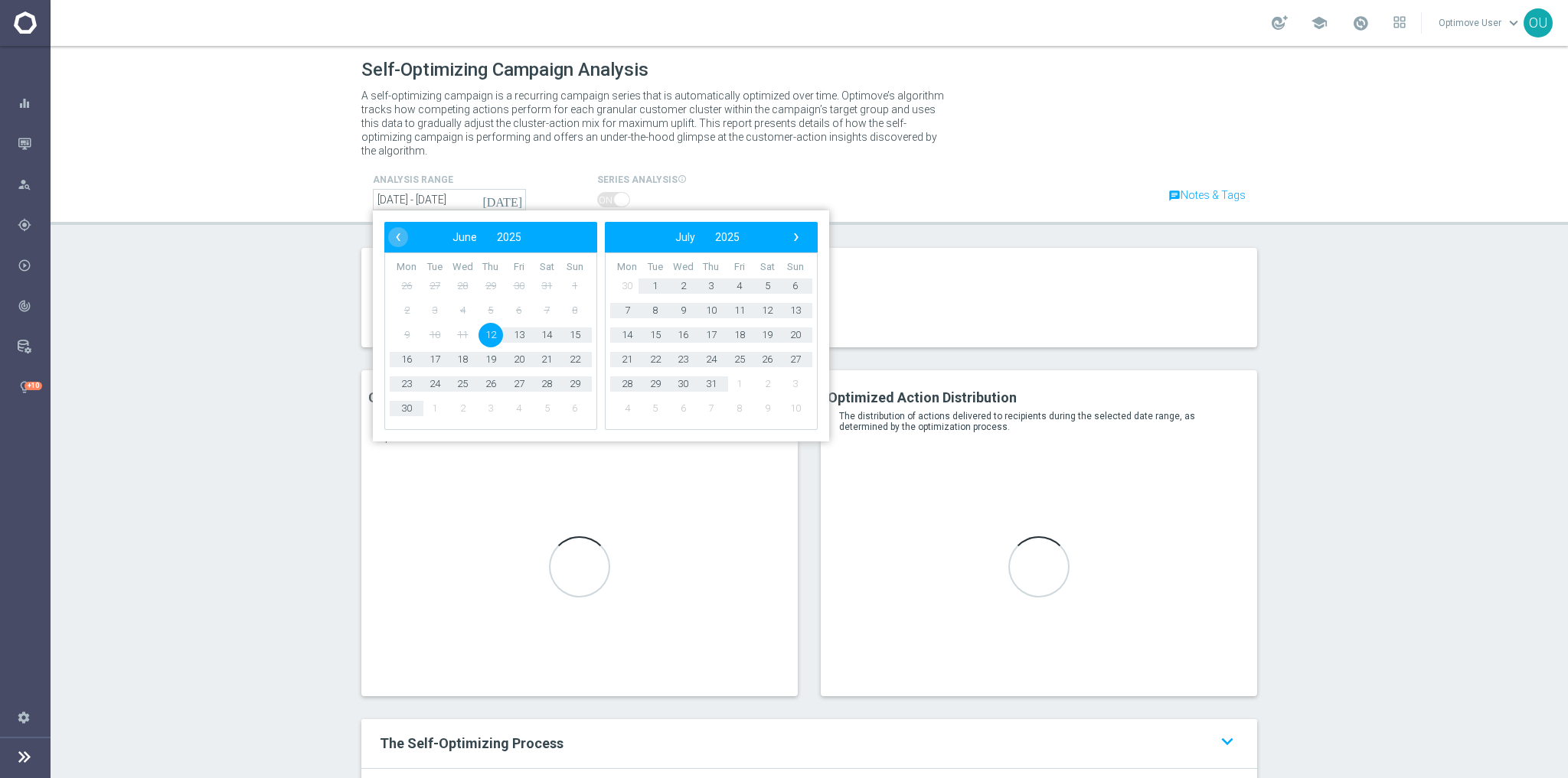
click at [351, 343] on div at bounding box center [810, 308] width 919 height 122
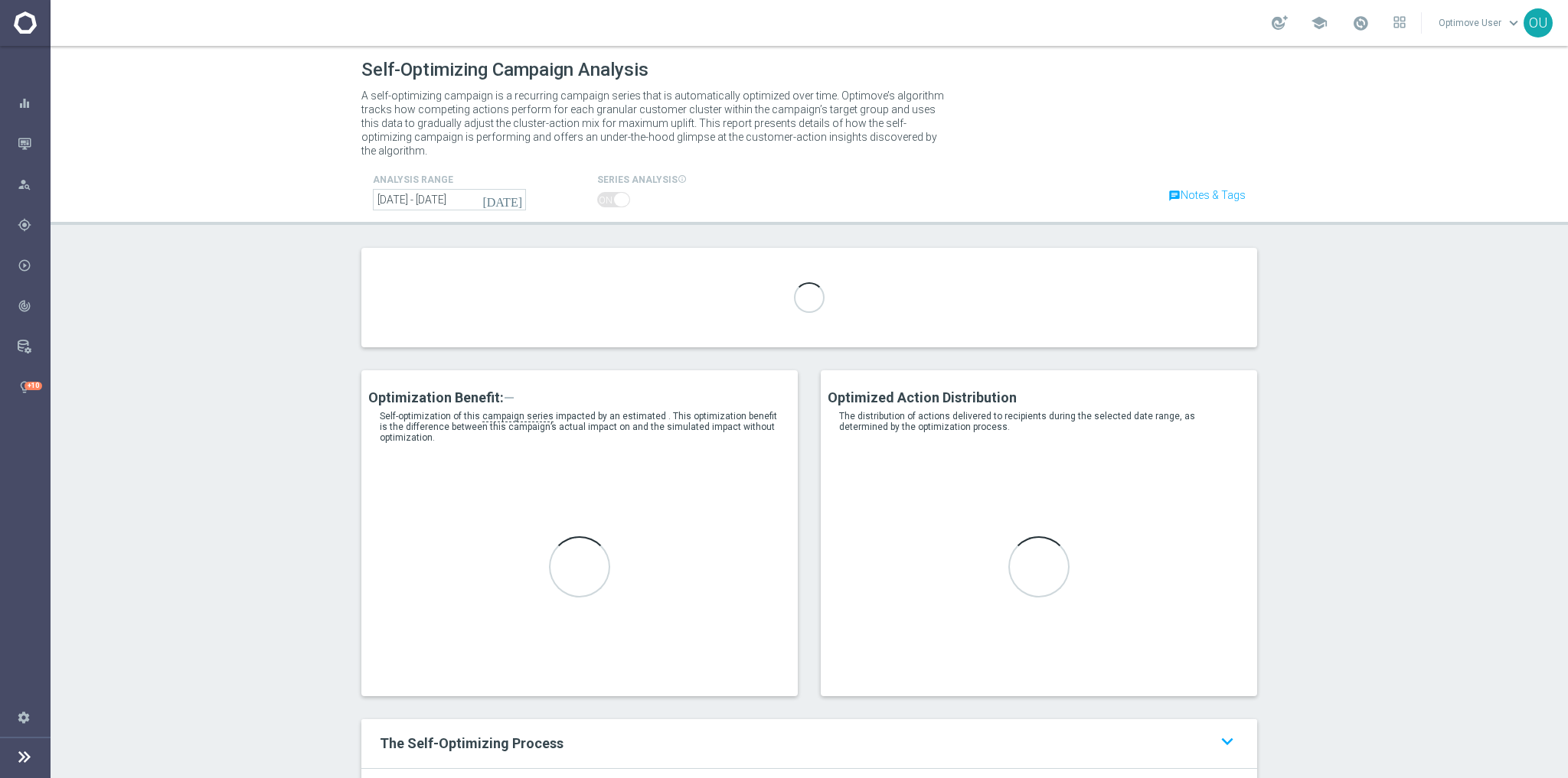
type input "EM_ProductRecommendation"
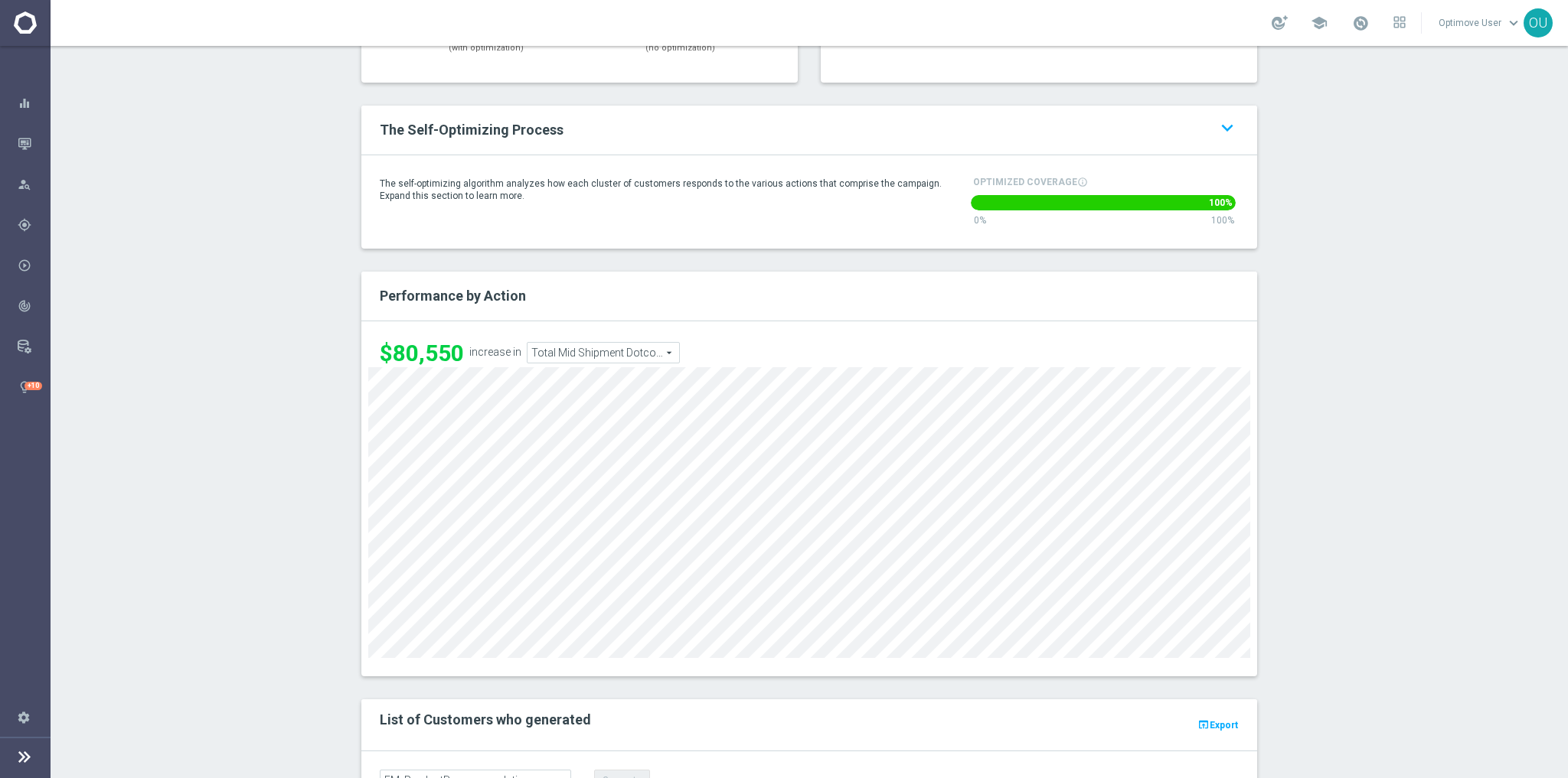
scroll to position [631, 0]
click at [1199, 114] on div "keyboard_arrow_up keyboard_arrow_down" at bounding box center [1103, 124] width 294 height 22
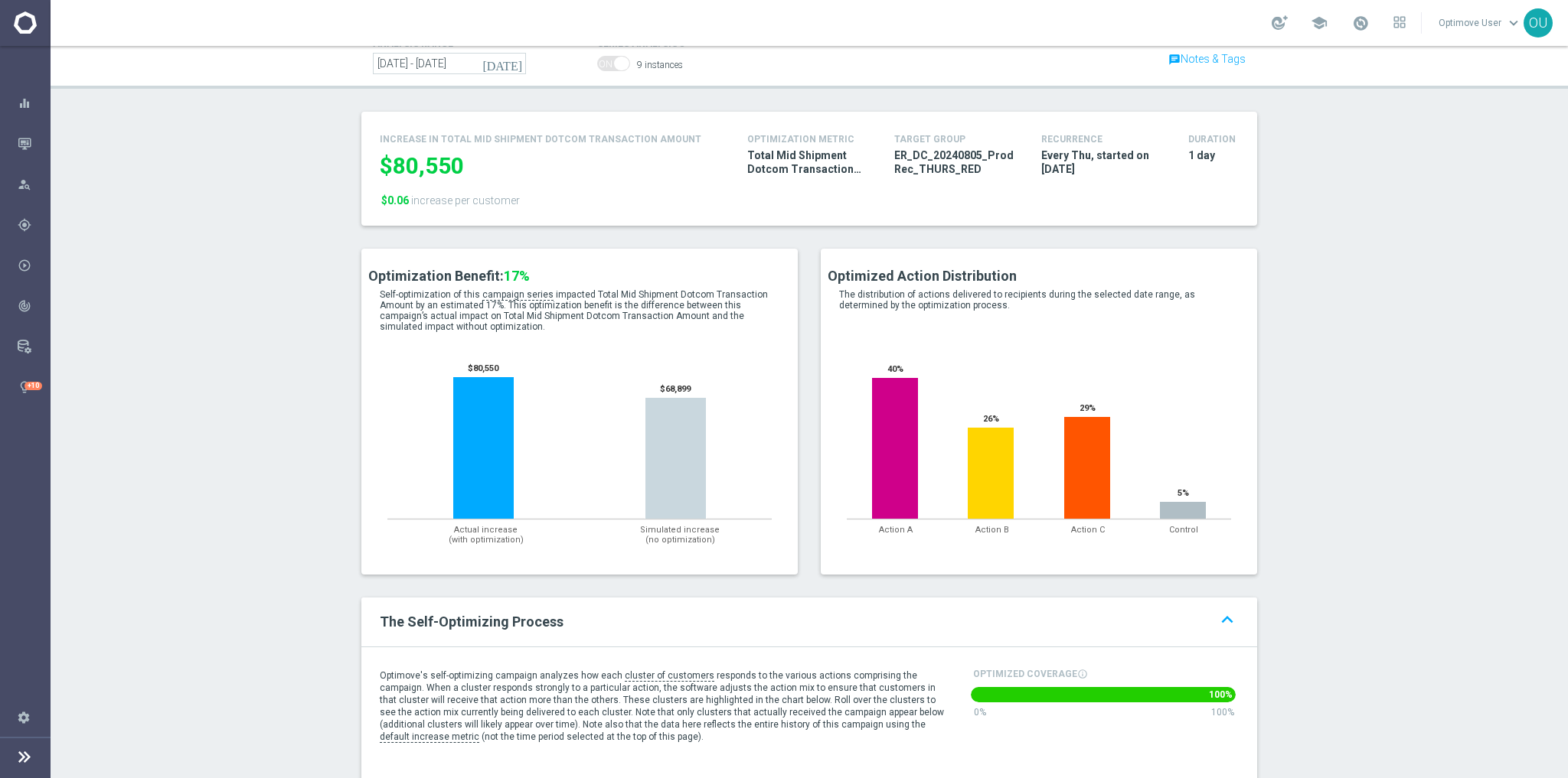
scroll to position [0, 0]
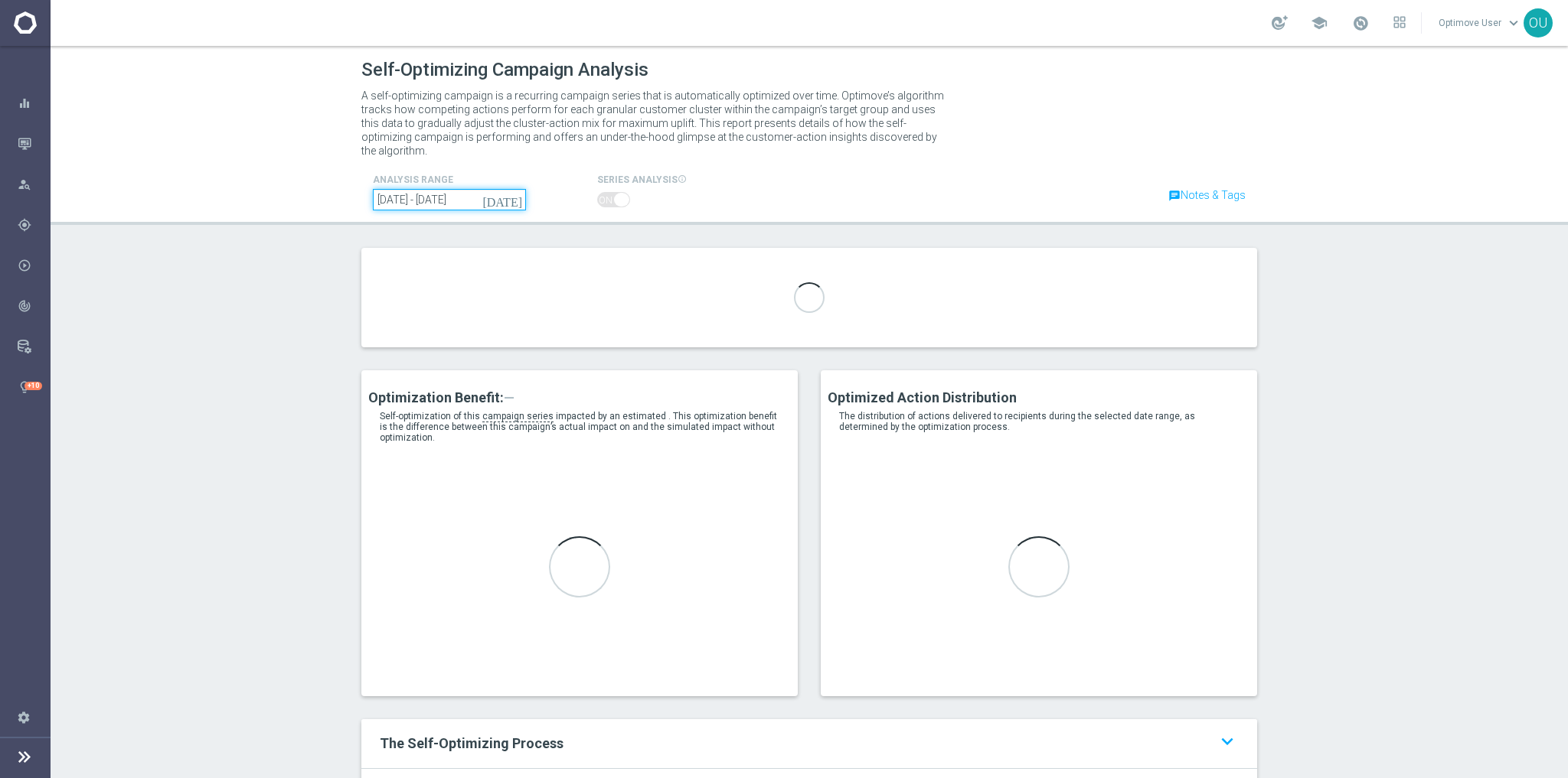
click at [435, 189] on input "08 Jul 2025 - 05 Aug 2025" at bounding box center [449, 199] width 153 height 22
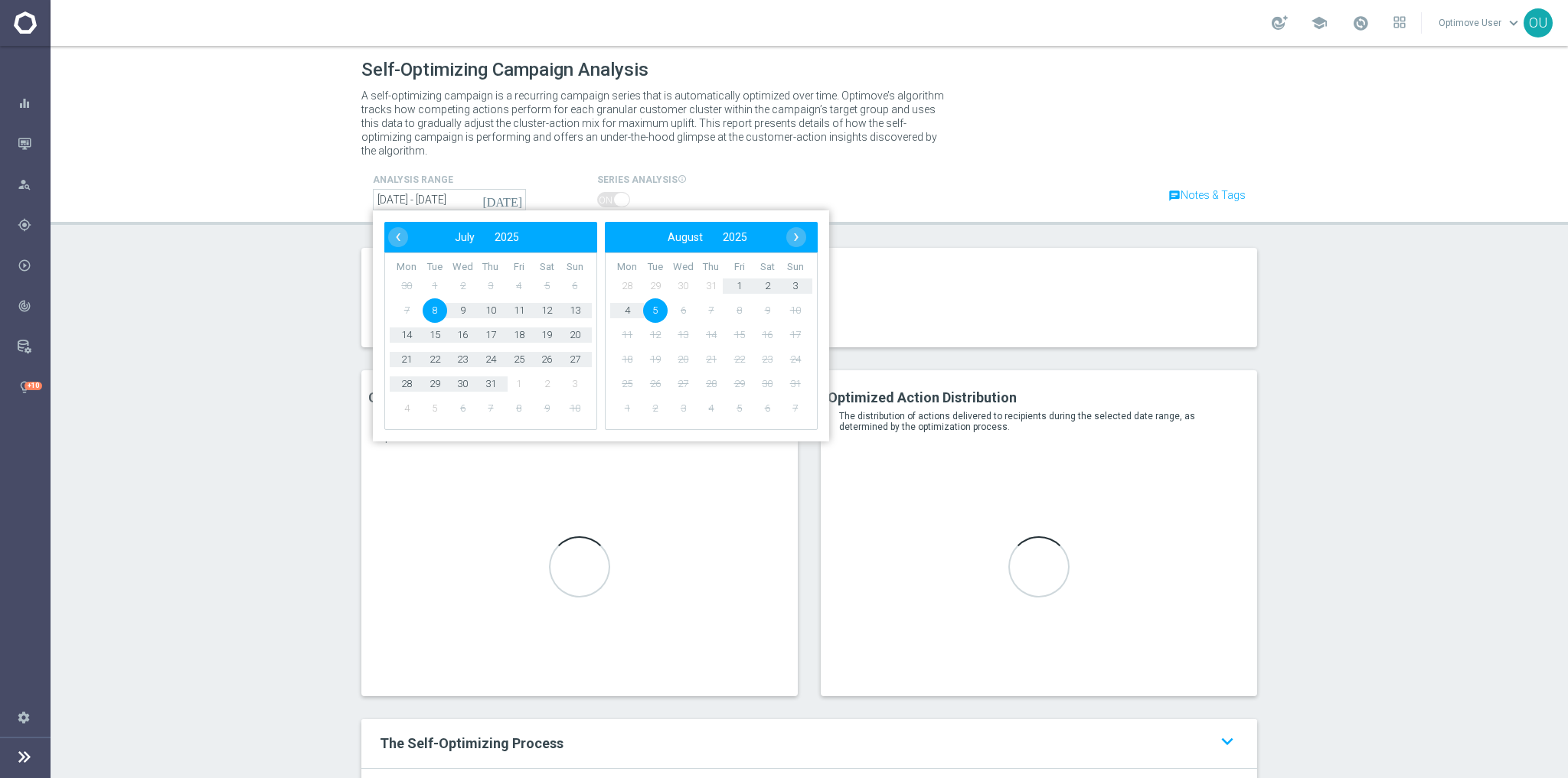
type input "EM_Dedicated"
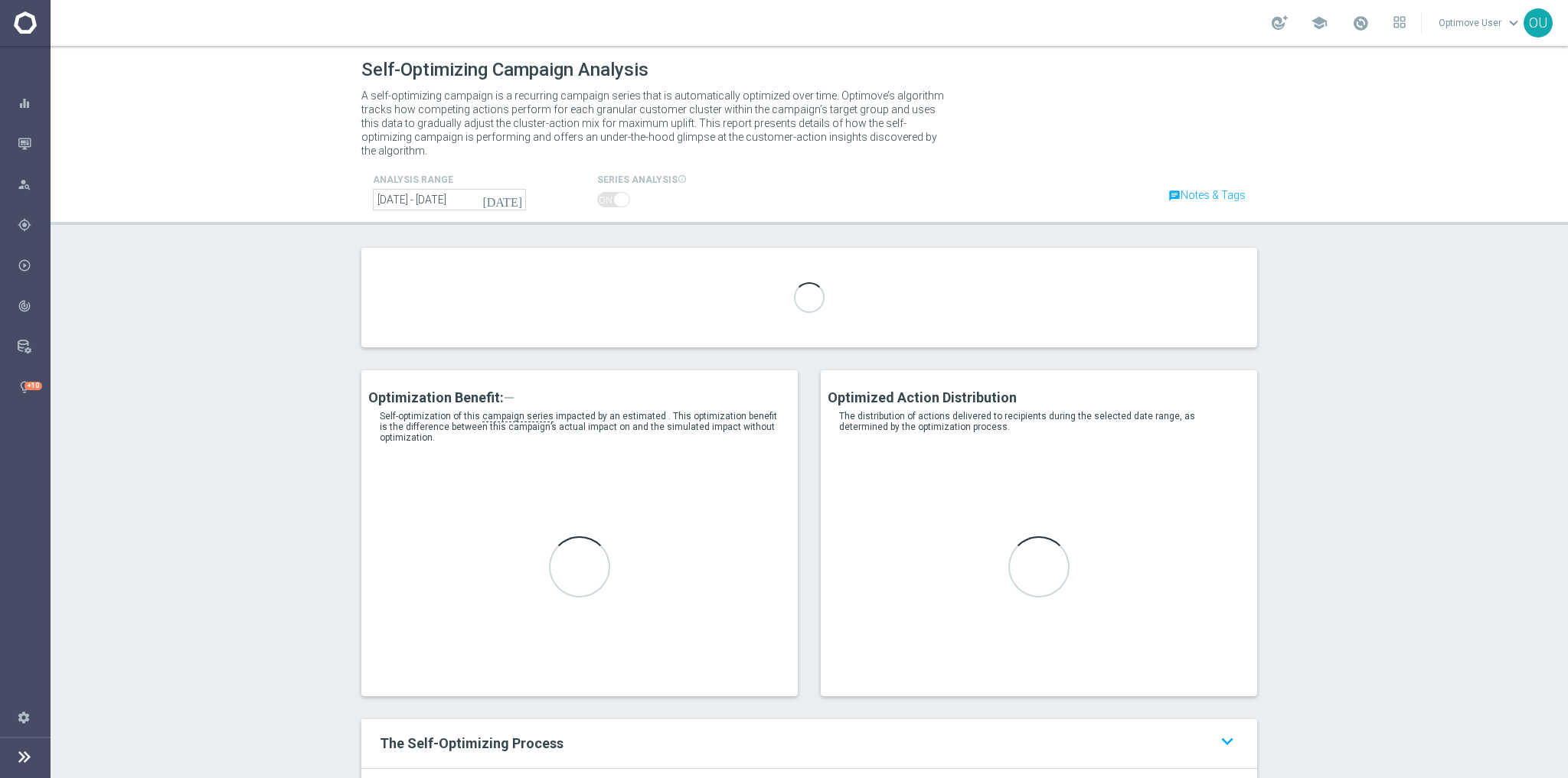
click at [418, 195] on header "Self-Optimizing Campaign Analysis A self-optimizing campaign is a recurring cam…" at bounding box center [809, 135] width 1518 height 179
click at [417, 192] on input "[DATE] - [DATE]" at bounding box center [449, 199] width 153 height 22
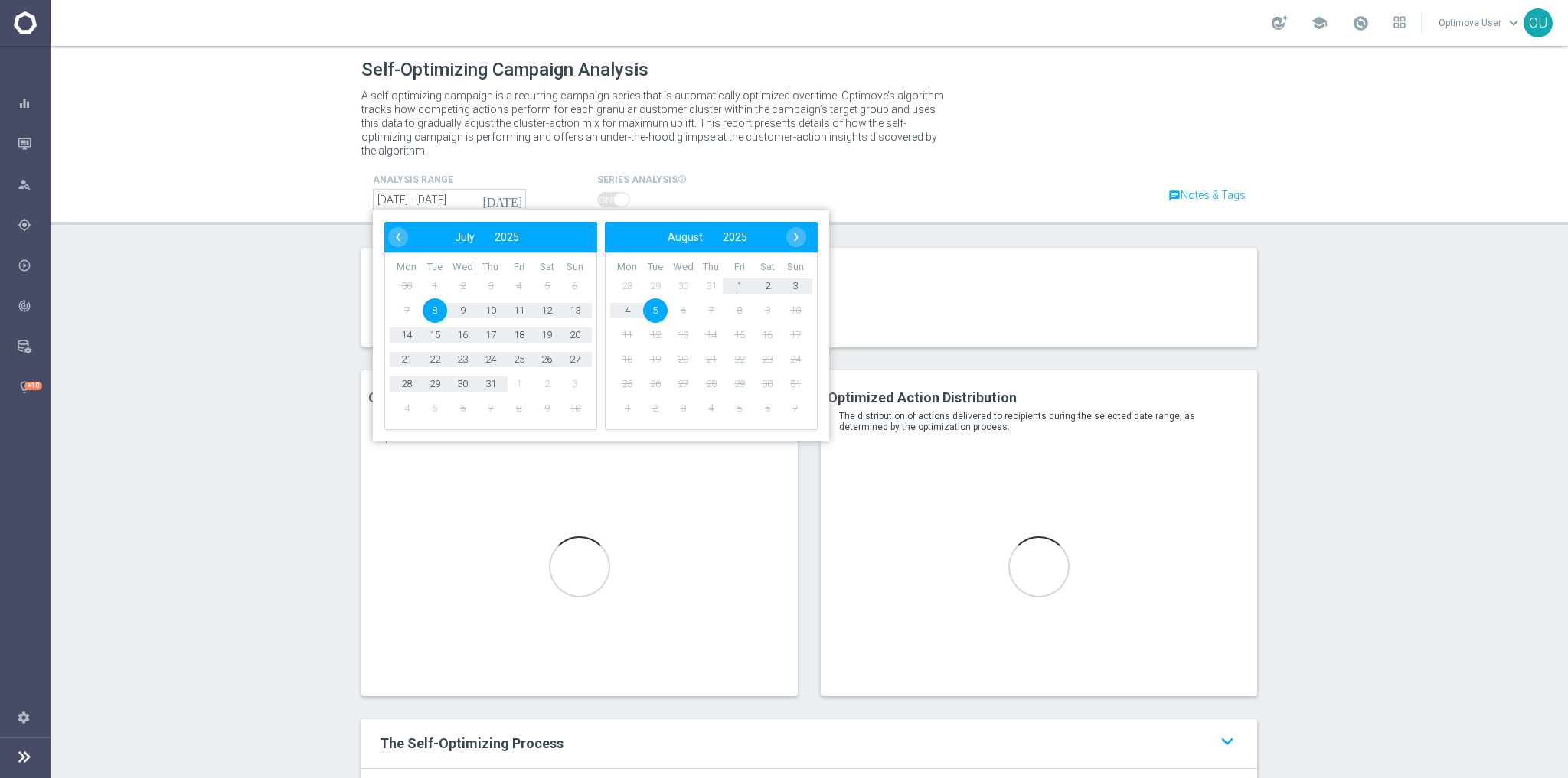
click at [228, 312] on section at bounding box center [809, 308] width 1518 height 122
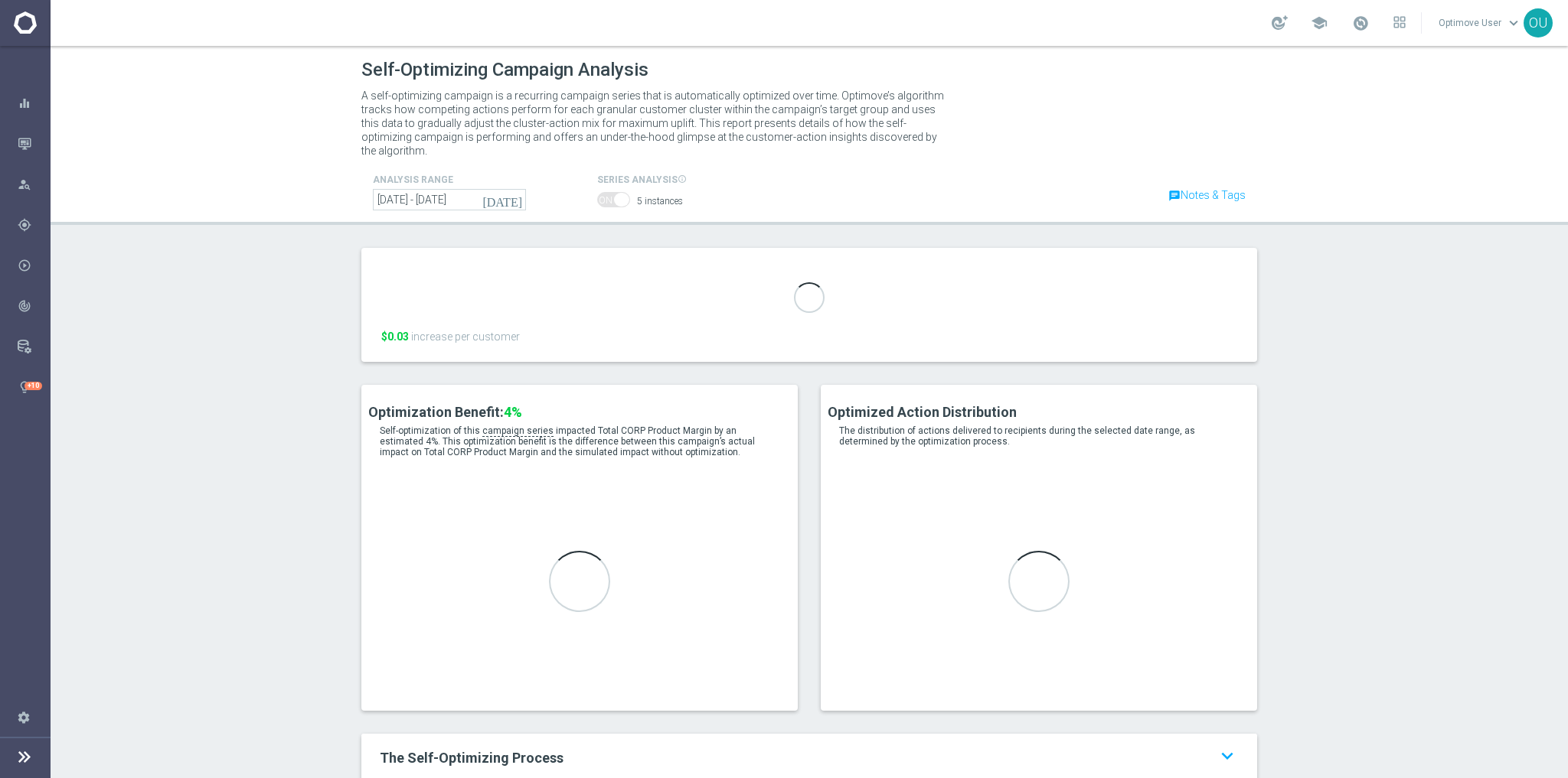
type input "EM_Dedicated"
